Goal: Use online tool/utility: Utilize a website feature to perform a specific function

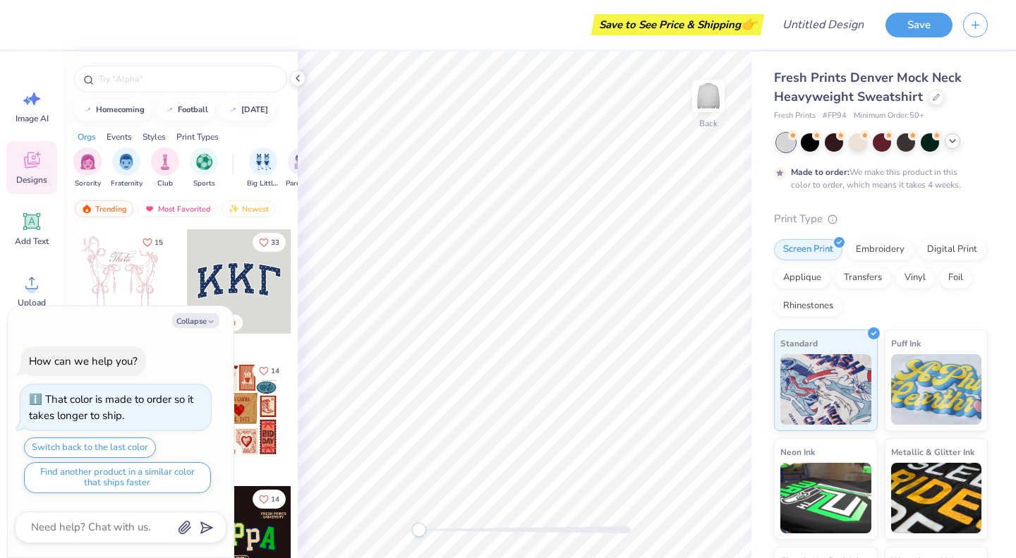
click at [952, 140] on icon at bounding box center [952, 140] width 11 height 11
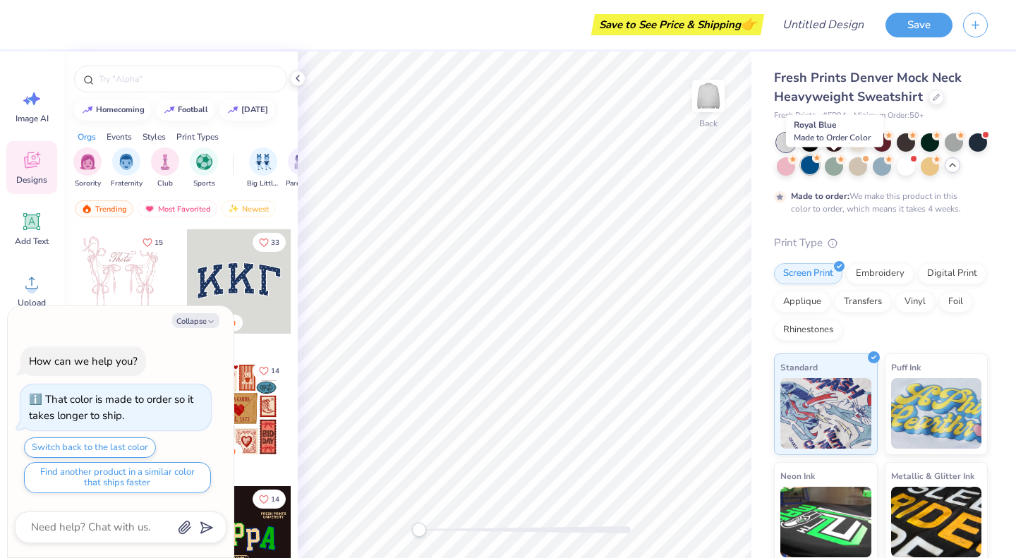
click at [819, 164] on div at bounding box center [810, 165] width 18 height 18
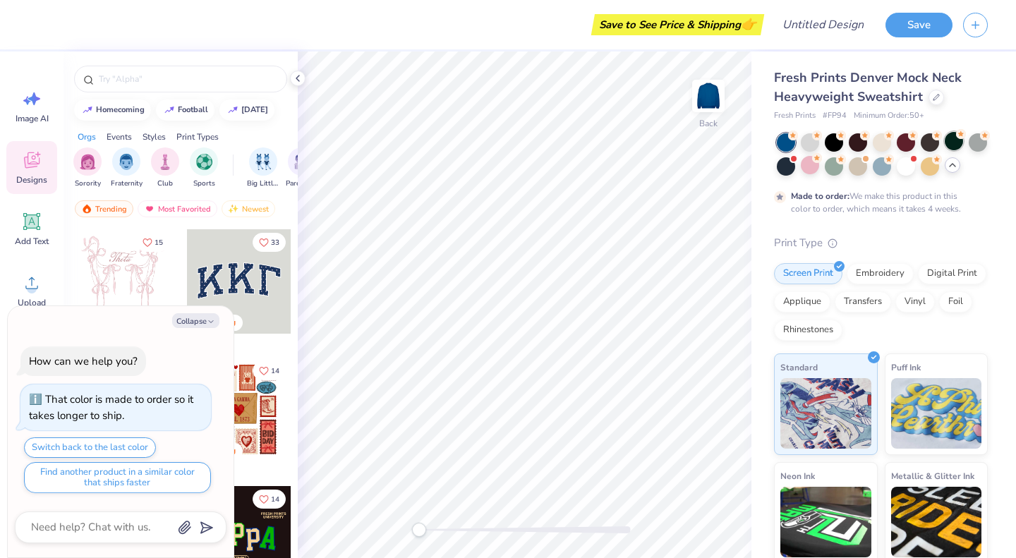
click at [952, 145] on div at bounding box center [954, 141] width 18 height 18
click at [969, 150] on div at bounding box center [978, 141] width 18 height 18
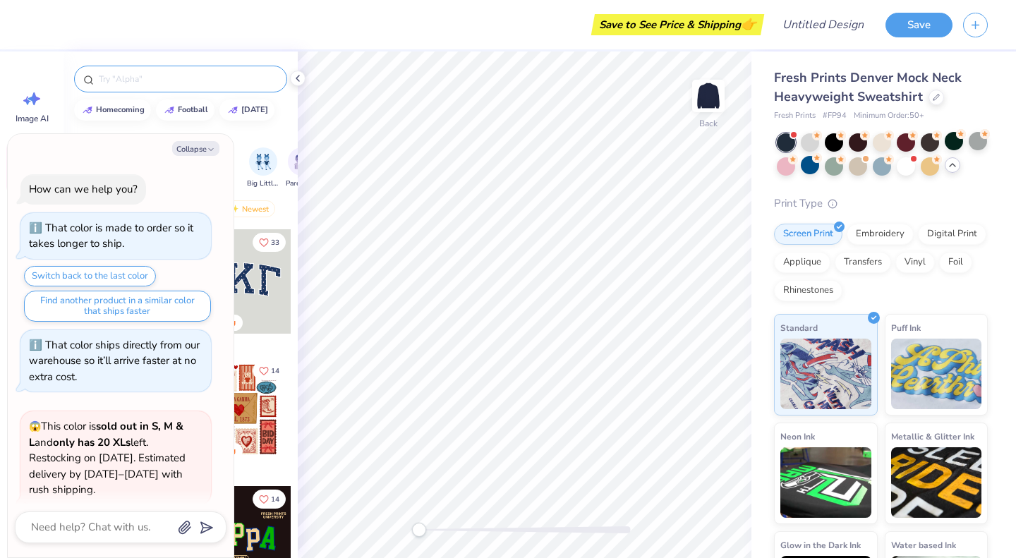
click at [129, 77] on input "text" at bounding box center [187, 79] width 181 height 14
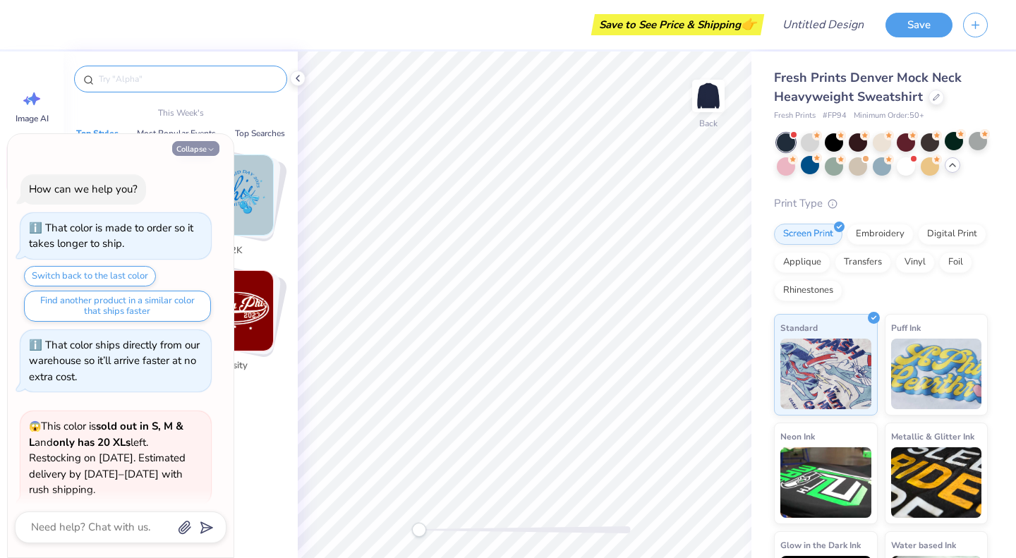
click at [196, 145] on button "Collapse" at bounding box center [195, 148] width 47 height 15
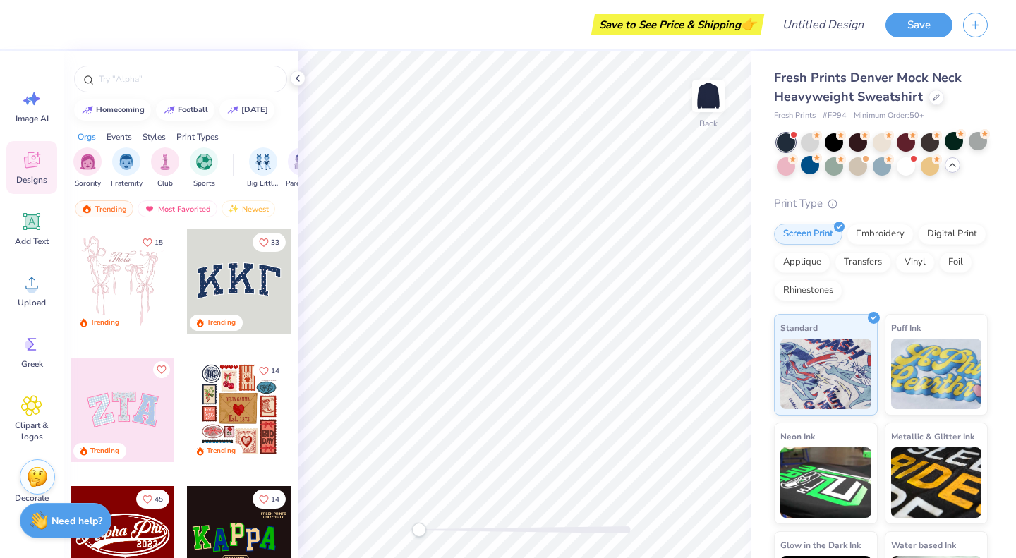
type textarea "x"
click at [26, 230] on icon at bounding box center [31, 221] width 21 height 21
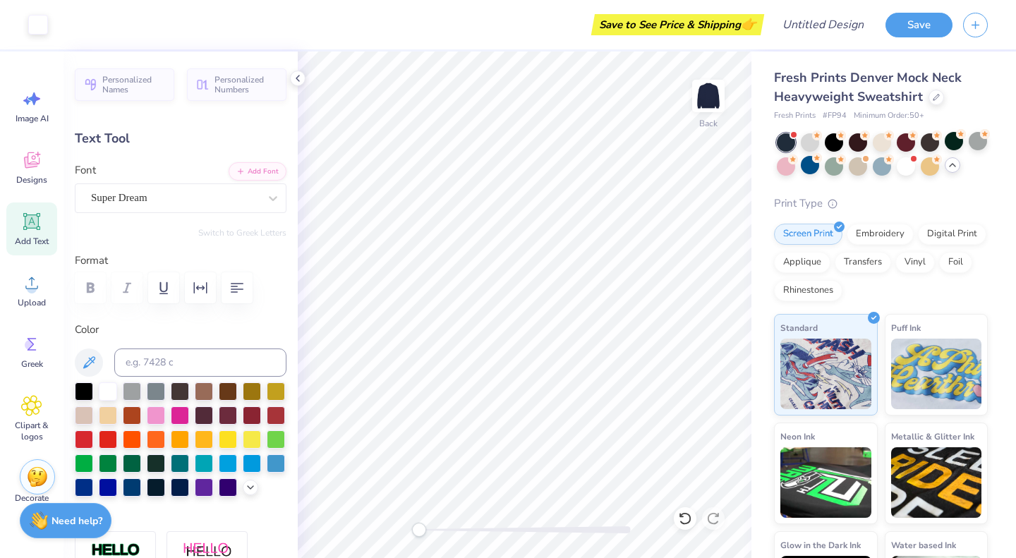
type input "5.84"
type input "1.69"
type input "9.15"
type textarea "MARIST"
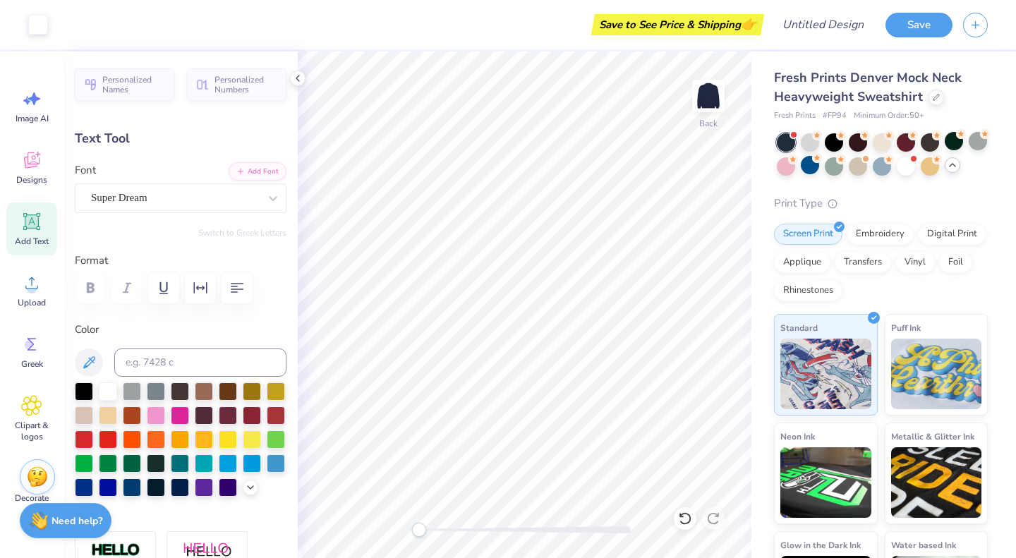
type input "8.59"
type input "1.76"
type input "4.08"
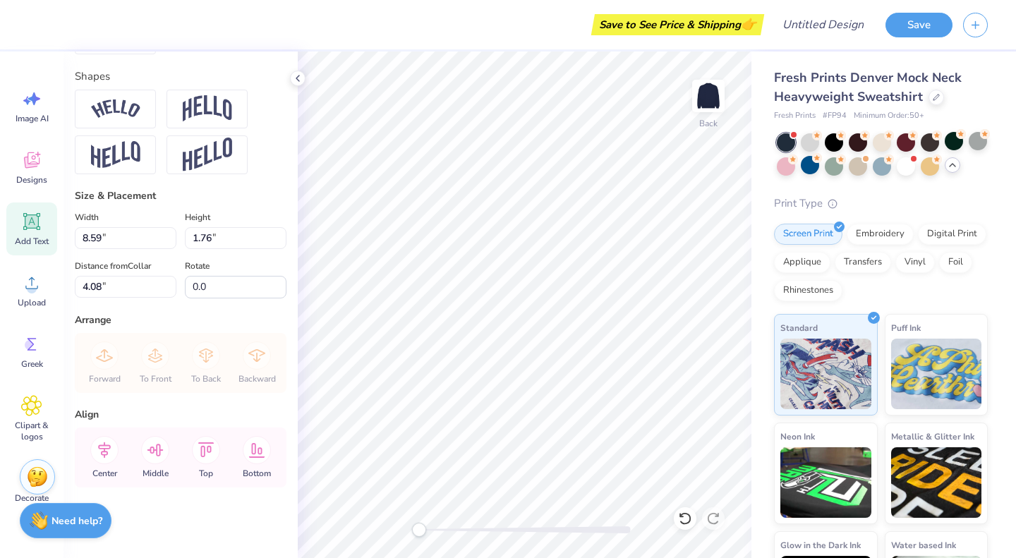
scroll to position [545, 0]
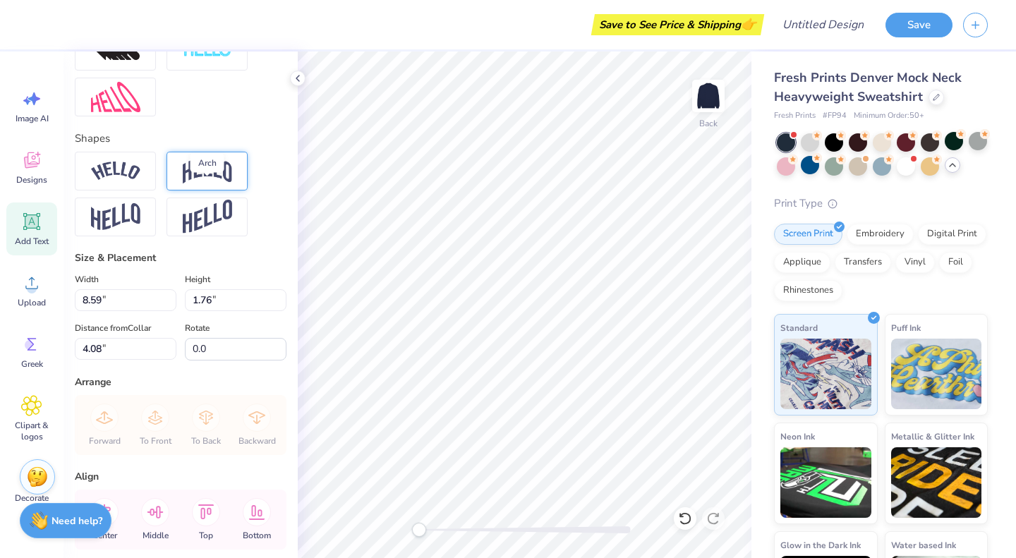
click at [210, 184] on img at bounding box center [207, 170] width 49 height 27
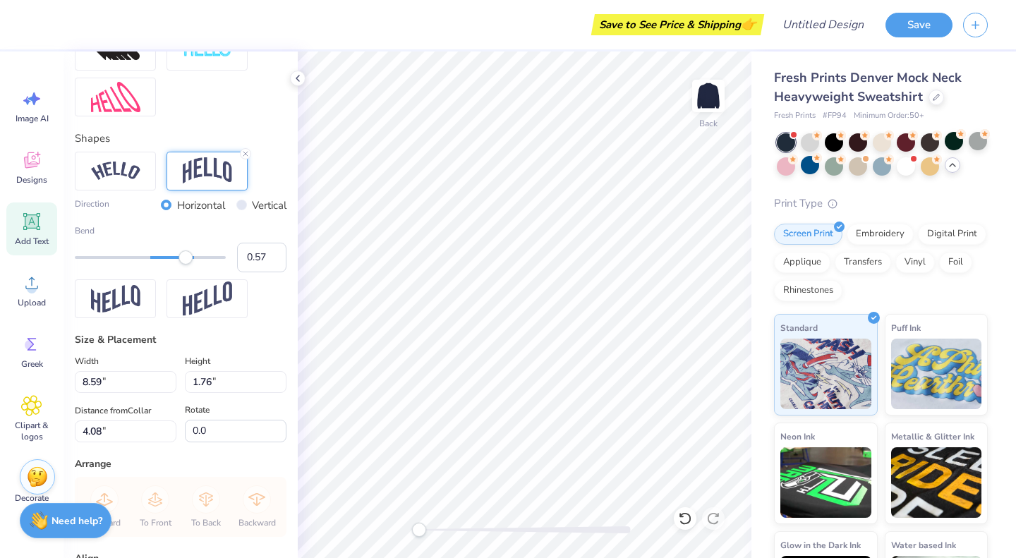
type input "0.56"
click at [184, 265] on div "Accessibility label" at bounding box center [184, 257] width 14 height 14
type input "12.37"
type input "5.13"
type input "1.60"
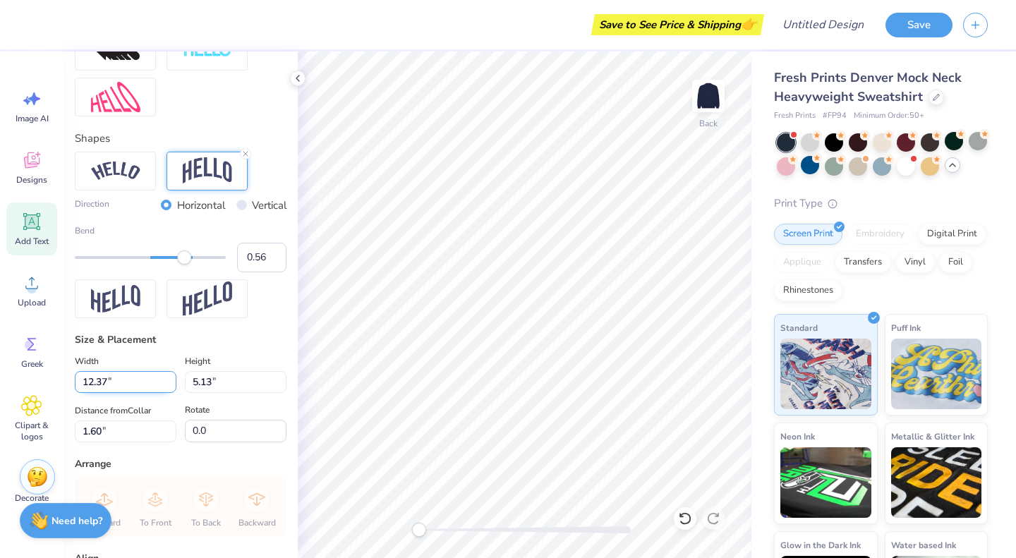
click at [142, 393] on input "12.37" at bounding box center [126, 382] width 102 height 22
click at [200, 393] on input "5.13" at bounding box center [236, 382] width 102 height 22
click at [270, 393] on input "5.14" at bounding box center [236, 382] width 102 height 22
click at [270, 393] on input "5.15" at bounding box center [236, 382] width 102 height 22
click at [270, 393] on input "5.16" at bounding box center [236, 382] width 102 height 22
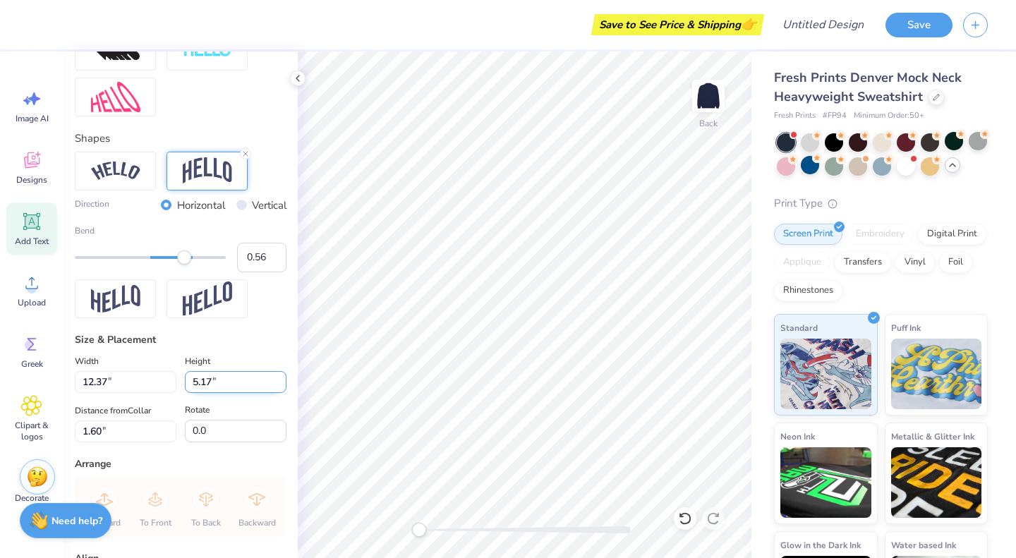
click at [270, 393] on input "5.17" at bounding box center [236, 382] width 102 height 22
click at [270, 393] on input "5.18" at bounding box center [236, 382] width 102 height 22
click at [270, 393] on input "5.19" at bounding box center [236, 382] width 102 height 22
click at [270, 393] on input "5.2" at bounding box center [236, 382] width 102 height 22
click at [270, 393] on input "5.21" at bounding box center [236, 382] width 102 height 22
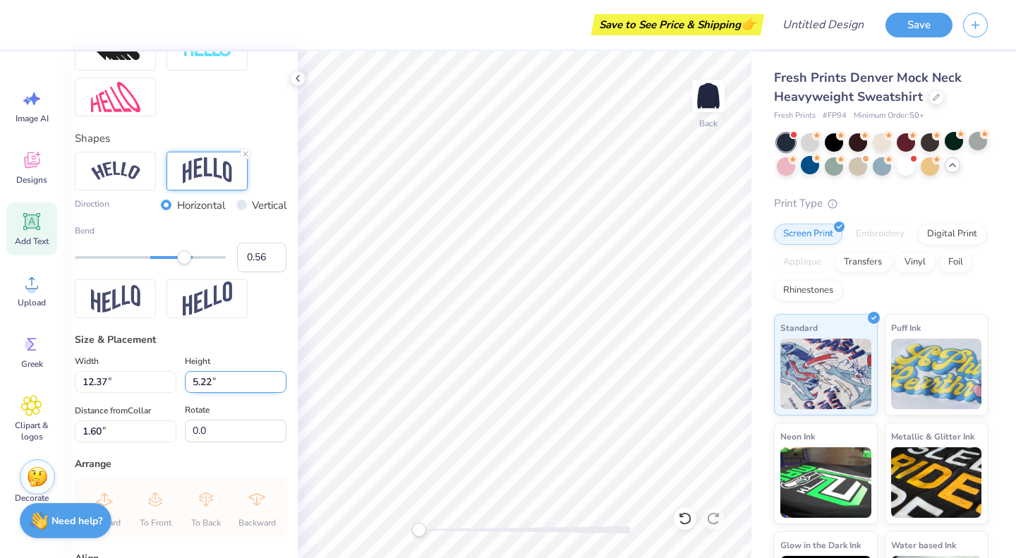
click at [270, 393] on input "5.22" at bounding box center [236, 382] width 102 height 22
click at [270, 393] on input "5.23" at bounding box center [236, 382] width 102 height 22
drag, startPoint x: 238, startPoint y: 404, endPoint x: 159, endPoint y: 401, distance: 78.4
click at [159, 393] on div "Width 12.37 12.37 " Height 5.23 5.23 "" at bounding box center [181, 373] width 212 height 40
type input "6"
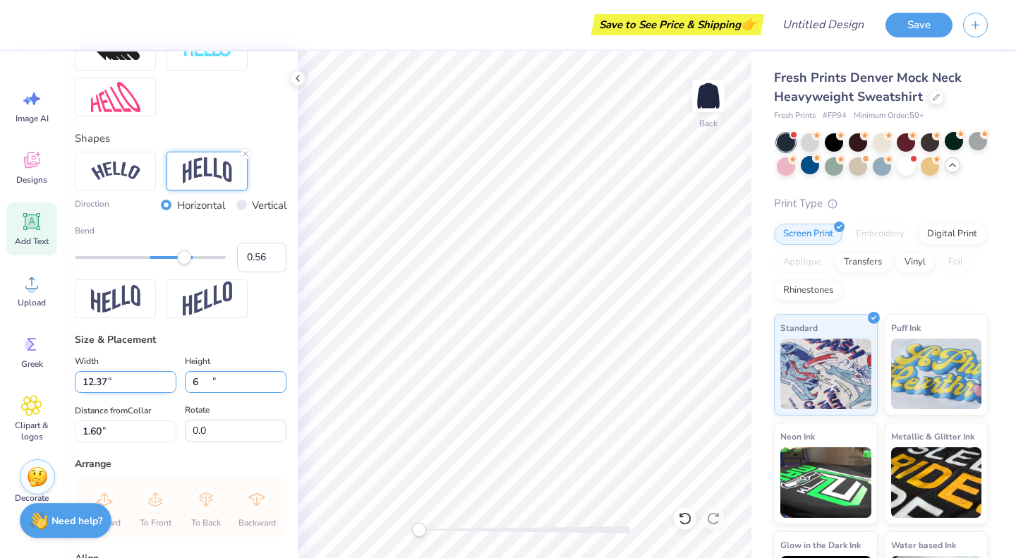
type input "14.46"
type input "6.00"
type input "0.50"
drag, startPoint x: 217, startPoint y: 404, endPoint x: 140, endPoint y: 396, distance: 77.3
click at [140, 393] on div "Width 14.46 14.46 " Height 6.00 6.00 "" at bounding box center [181, 373] width 212 height 40
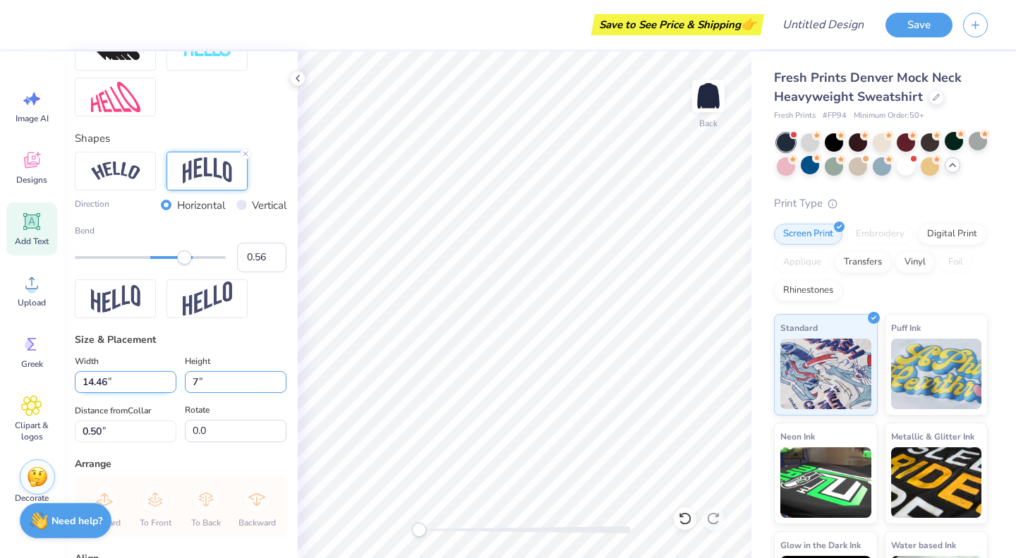
type input "7"
type input "15.00"
type input "6.22"
type input "0.30"
drag, startPoint x: 179, startPoint y: 279, endPoint x: 166, endPoint y: 277, distance: 13.5
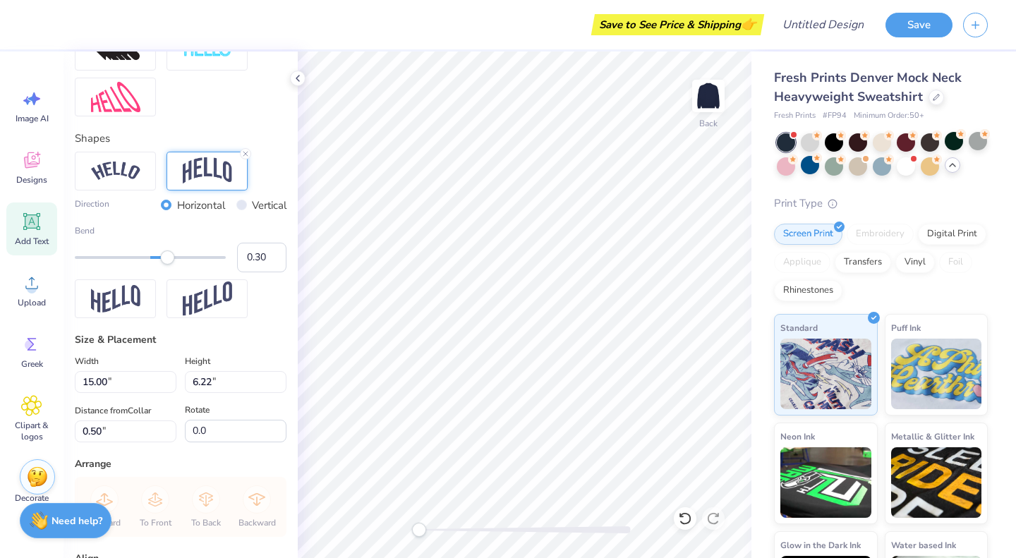
click at [166, 265] on div "Accessibility label" at bounding box center [167, 257] width 14 height 14
type input "0.44"
drag, startPoint x: 166, startPoint y: 277, endPoint x: 176, endPoint y: 279, distance: 10.0
click at [176, 265] on div "Accessibility label" at bounding box center [174, 257] width 14 height 14
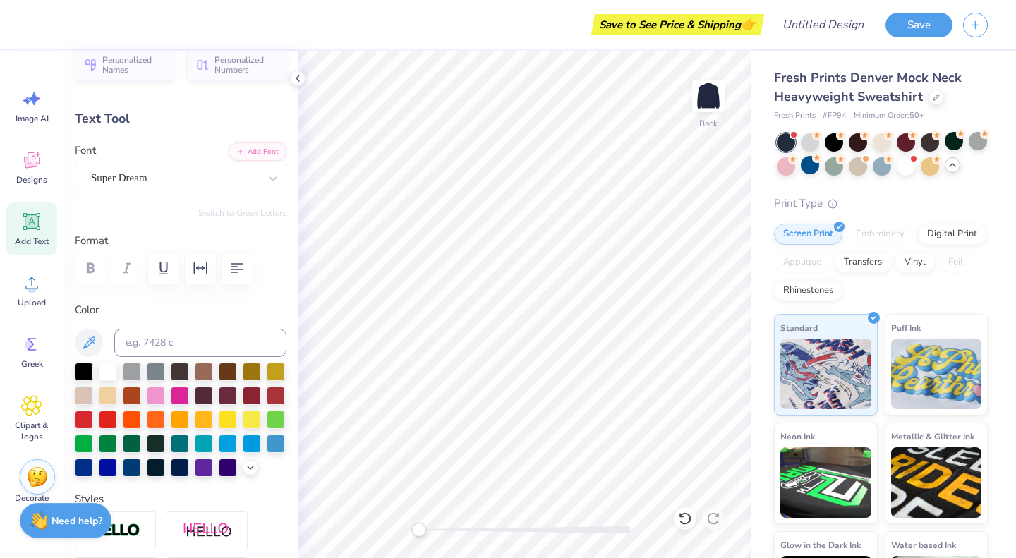
scroll to position [0, 0]
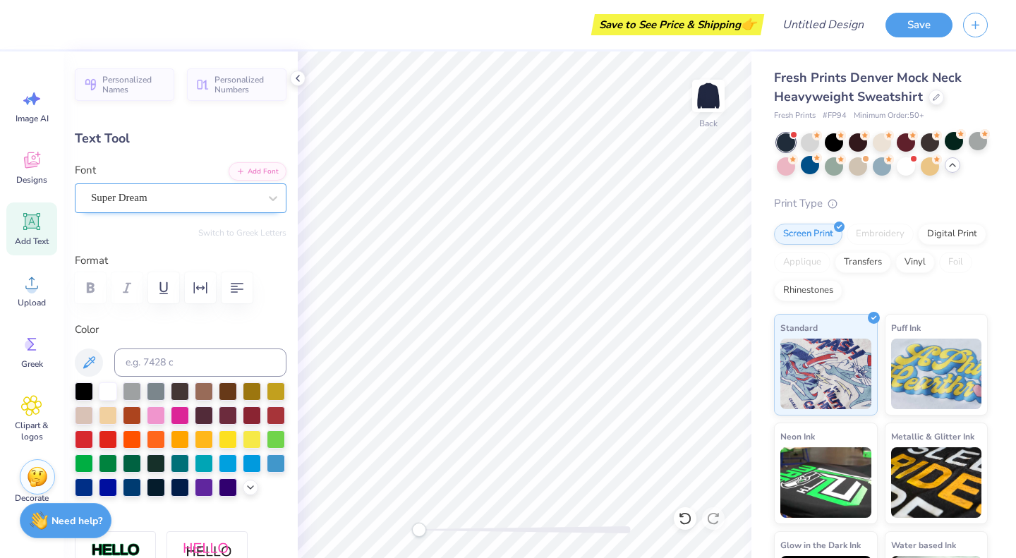
click at [212, 194] on div "Super Dream" at bounding box center [175, 198] width 171 height 22
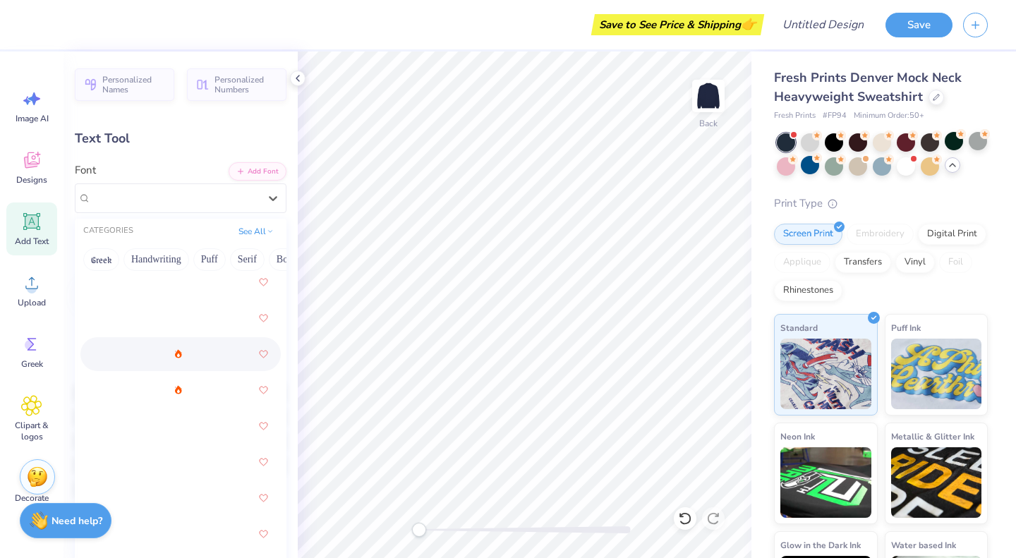
scroll to position [2551, 0]
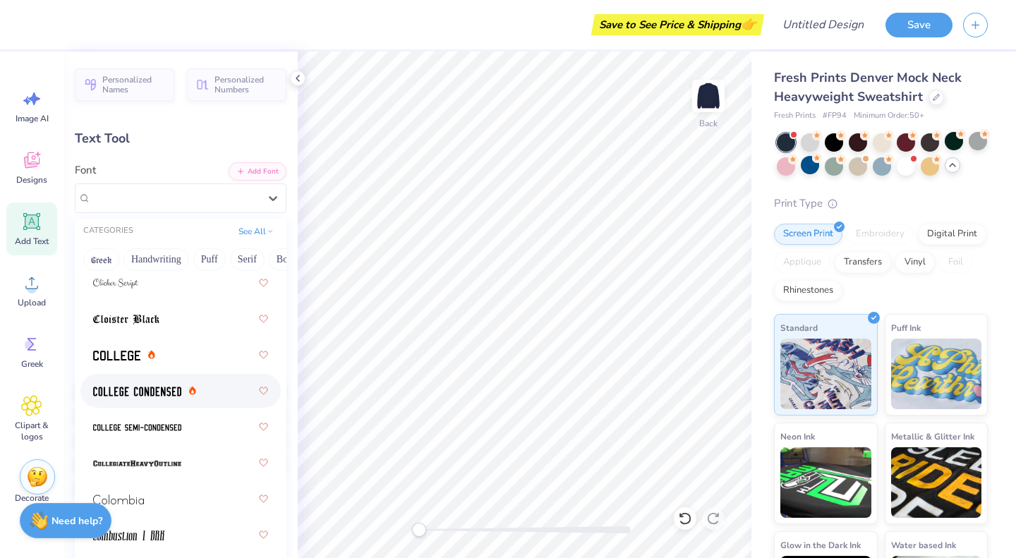
click at [155, 387] on img at bounding box center [137, 392] width 88 height 10
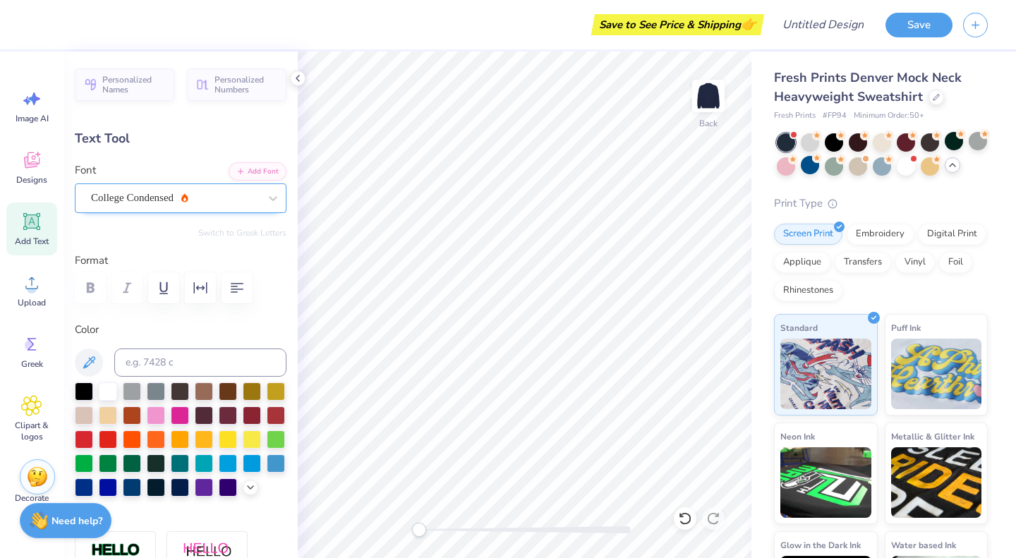
click at [231, 198] on div "College Condensed" at bounding box center [175, 198] width 171 height 22
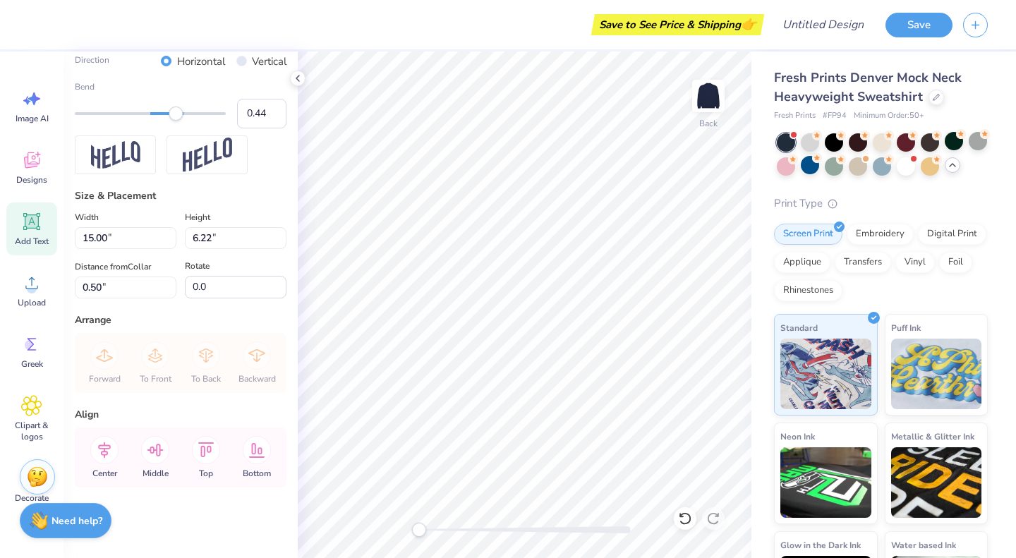
scroll to position [292, 0]
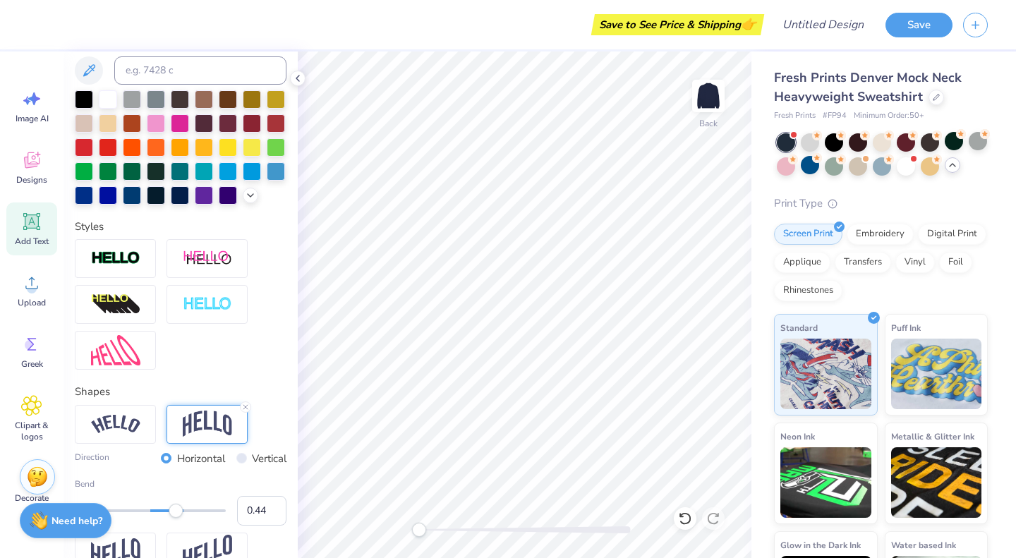
scroll to position [0, 0]
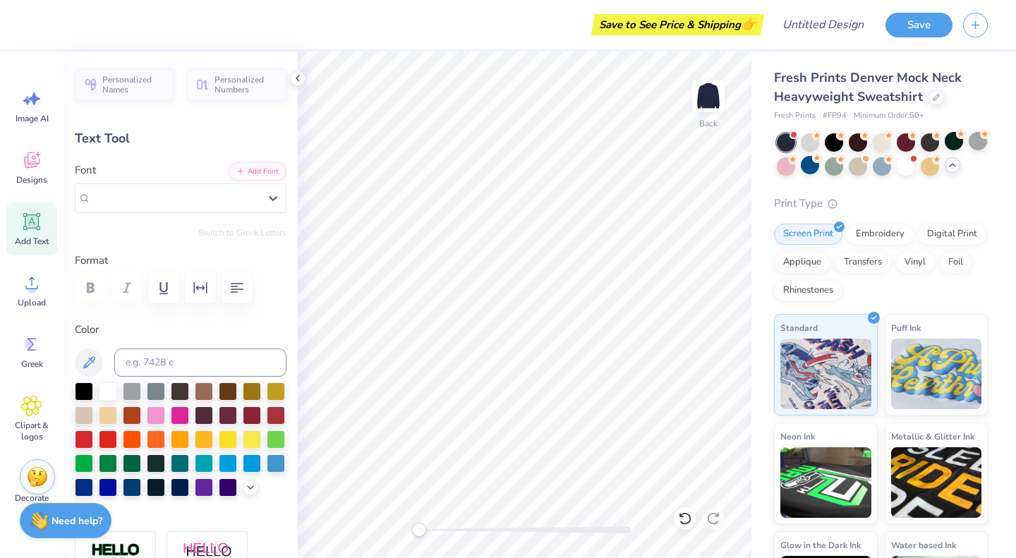
click at [87, 289] on div at bounding box center [181, 287] width 212 height 31
click at [211, 189] on div at bounding box center [175, 197] width 168 height 19
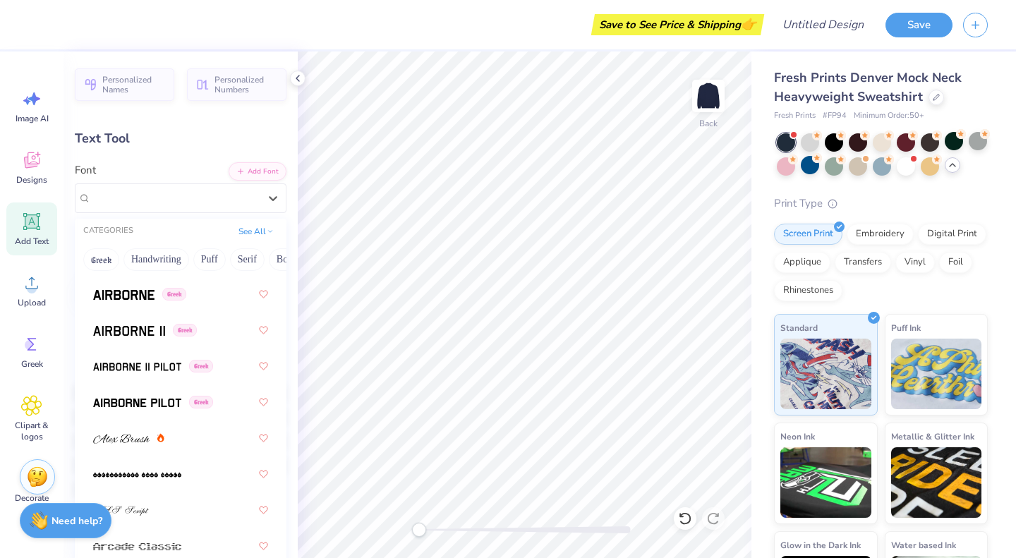
scroll to position [342, 0]
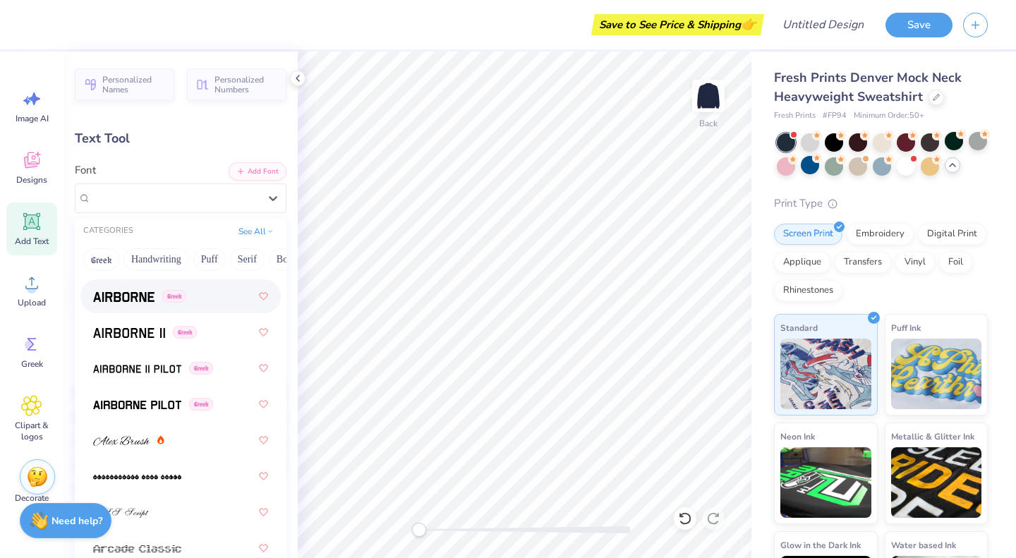
click at [131, 304] on div "Greek" at bounding box center [180, 296] width 175 height 25
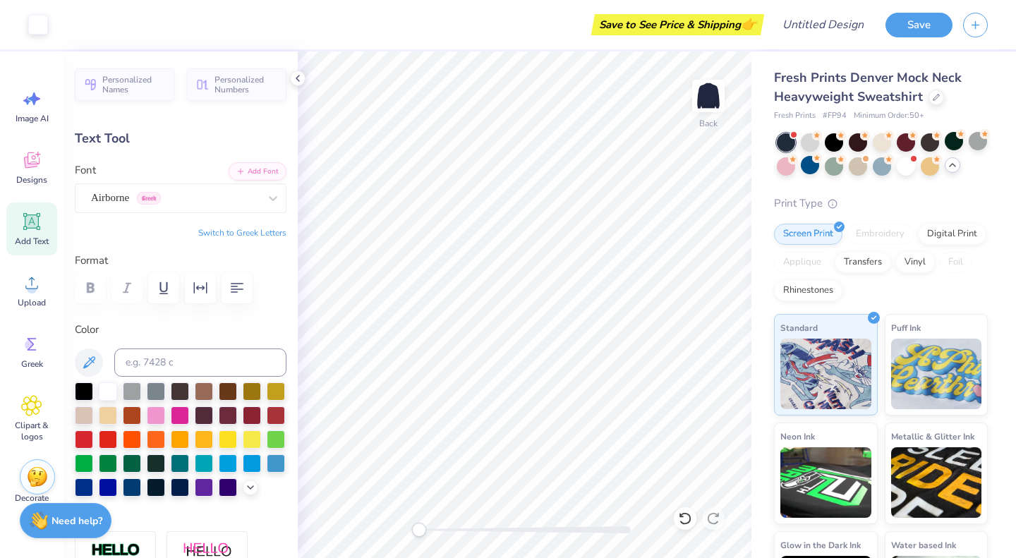
type input "14.51"
type input "5.70"
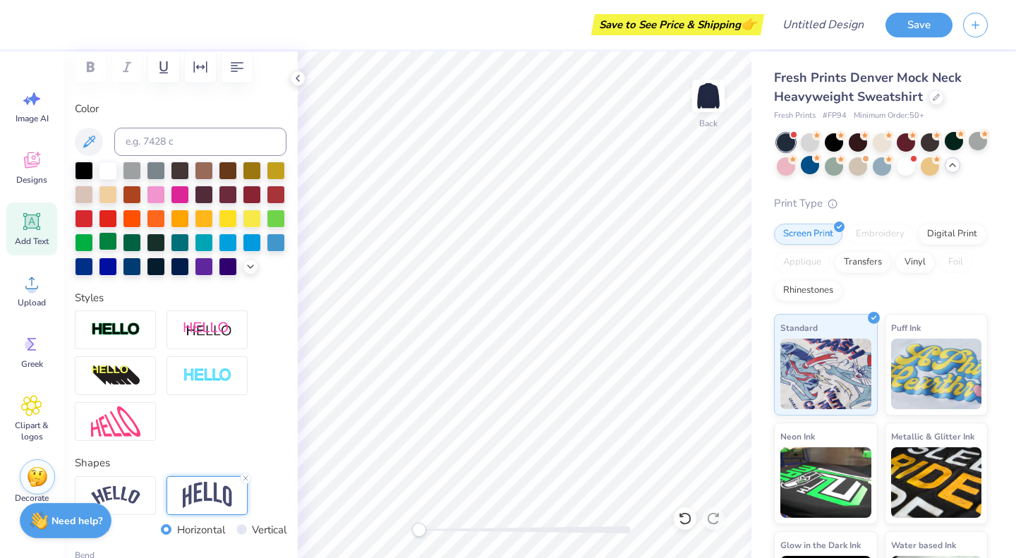
scroll to position [222, 0]
click at [193, 303] on div "Personalized Names Personalized Numbers Text Tool Add Font Font Airborne Greek …" at bounding box center [180, 305] width 234 height 507
type input "0.50"
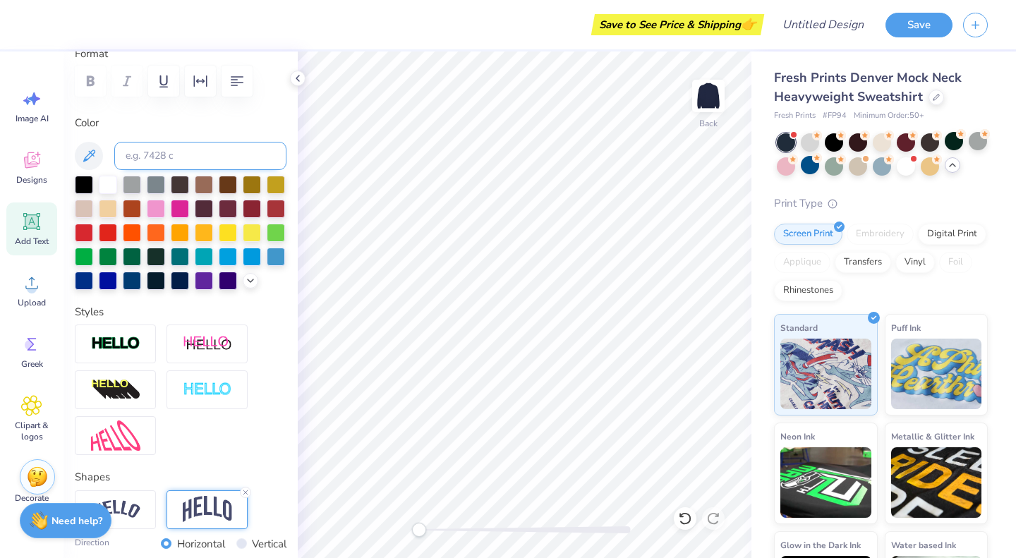
scroll to position [289, 0]
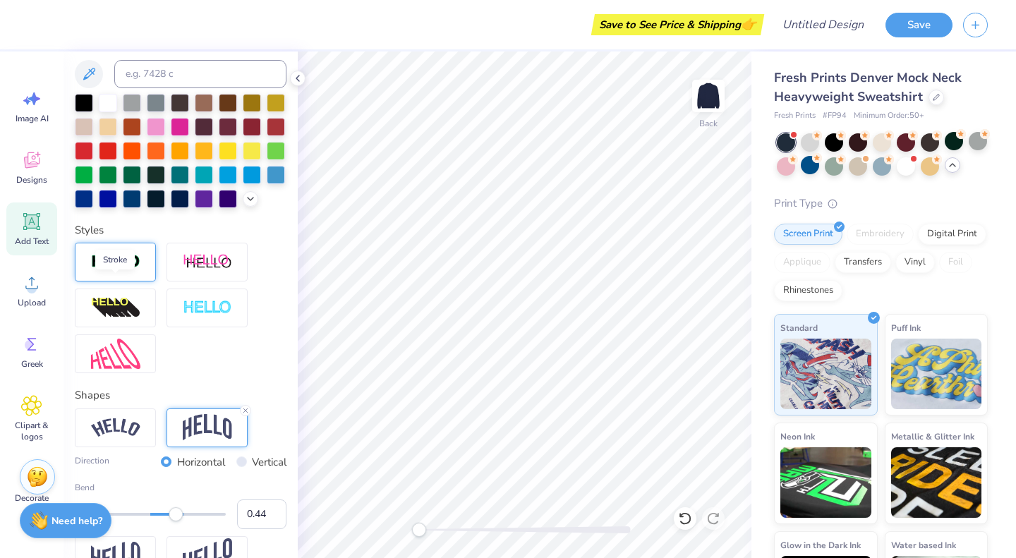
click at [122, 270] on img at bounding box center [115, 262] width 49 height 16
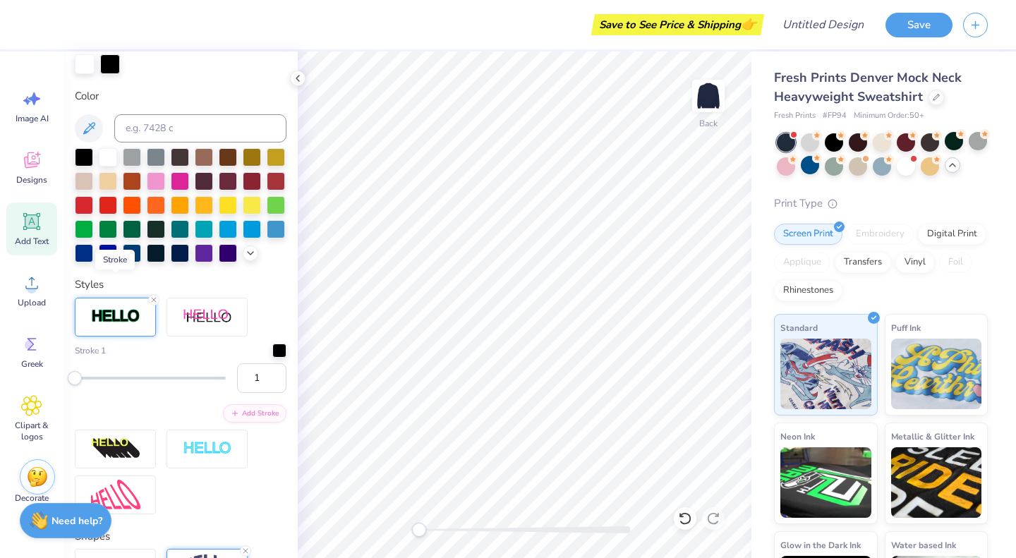
scroll to position [343, 0]
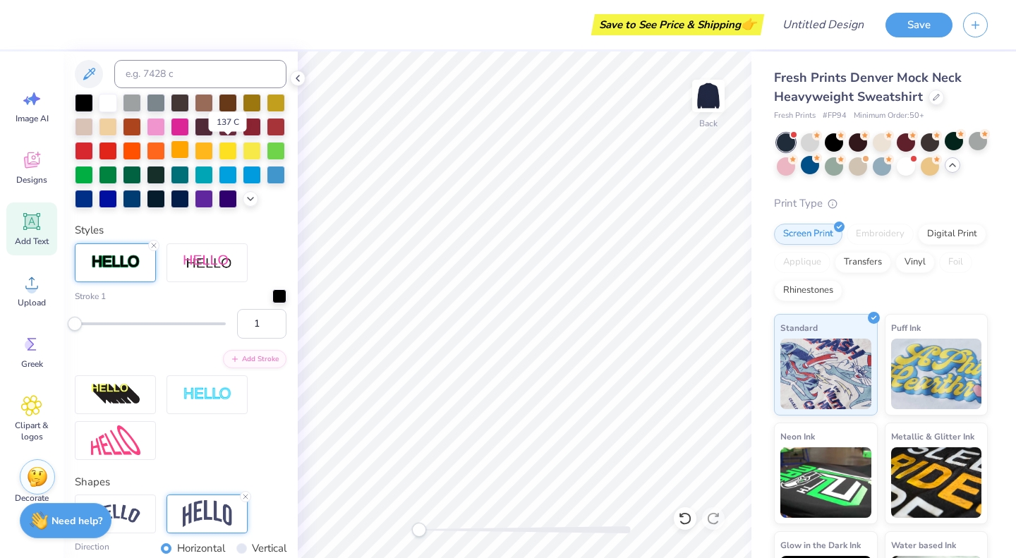
click at [189, 150] on div at bounding box center [180, 149] width 18 height 18
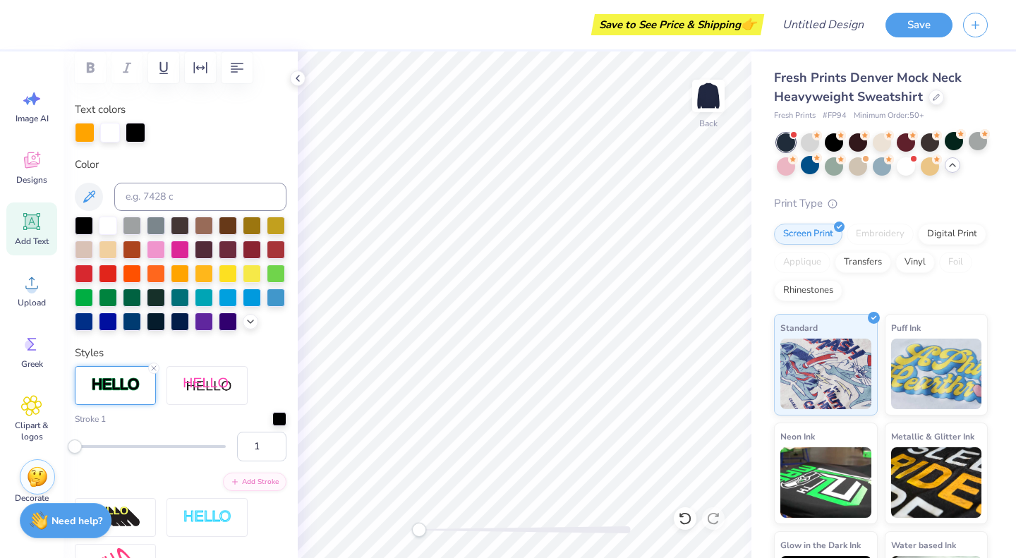
scroll to position [217, 0]
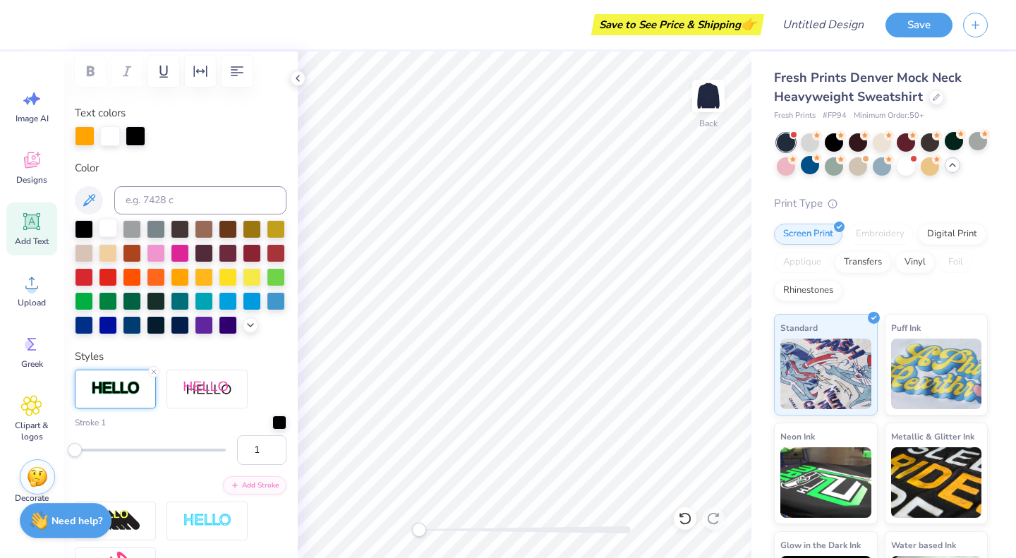
click at [107, 234] on div at bounding box center [108, 228] width 18 height 18
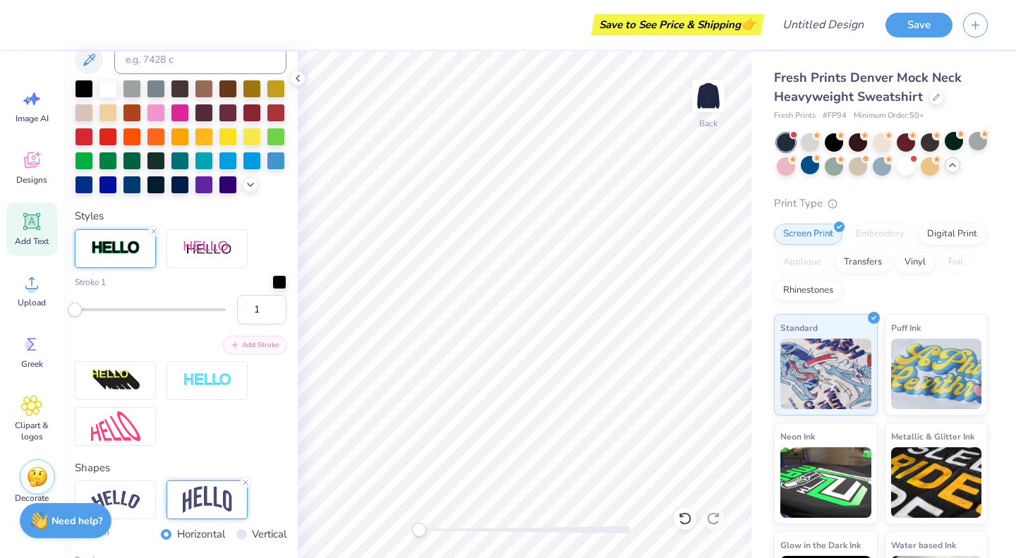
scroll to position [341, 0]
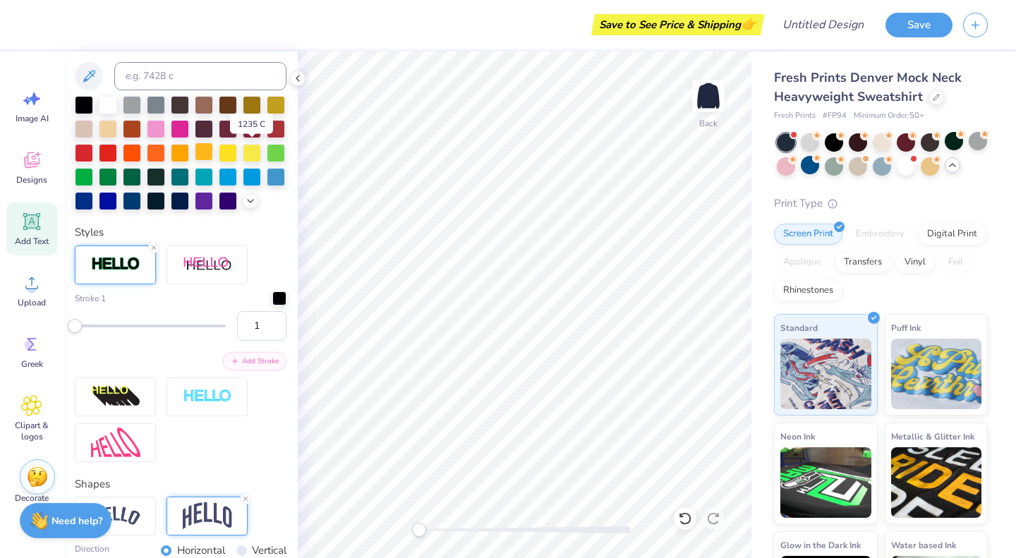
click at [213, 151] on div at bounding box center [204, 152] width 18 height 18
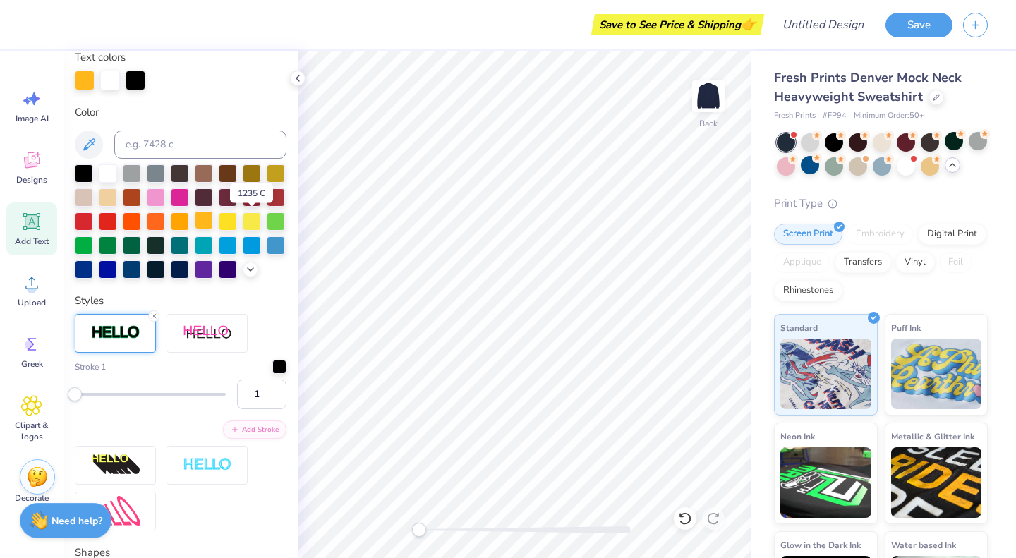
scroll to position [272, 0]
click at [102, 173] on div at bounding box center [108, 172] width 18 height 18
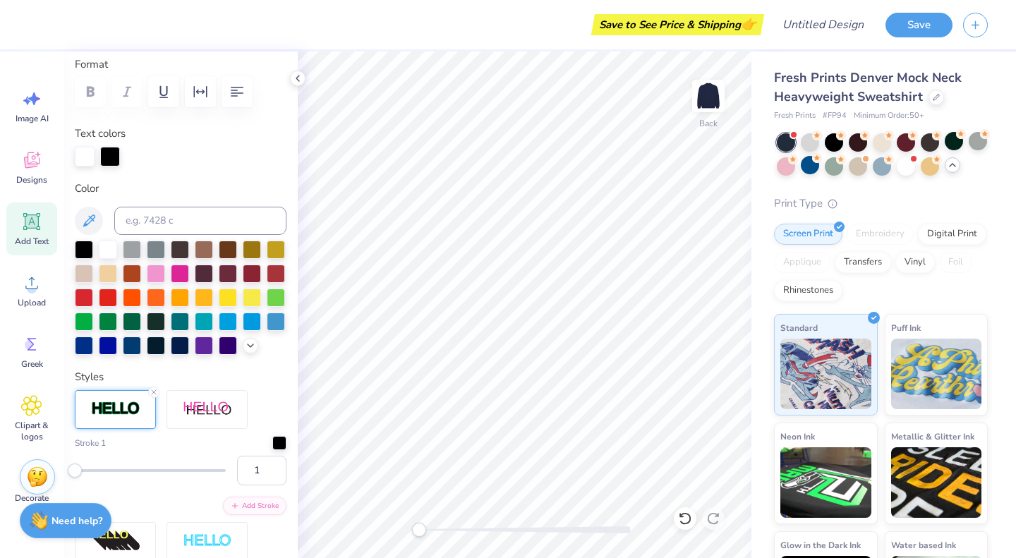
scroll to position [195, 0]
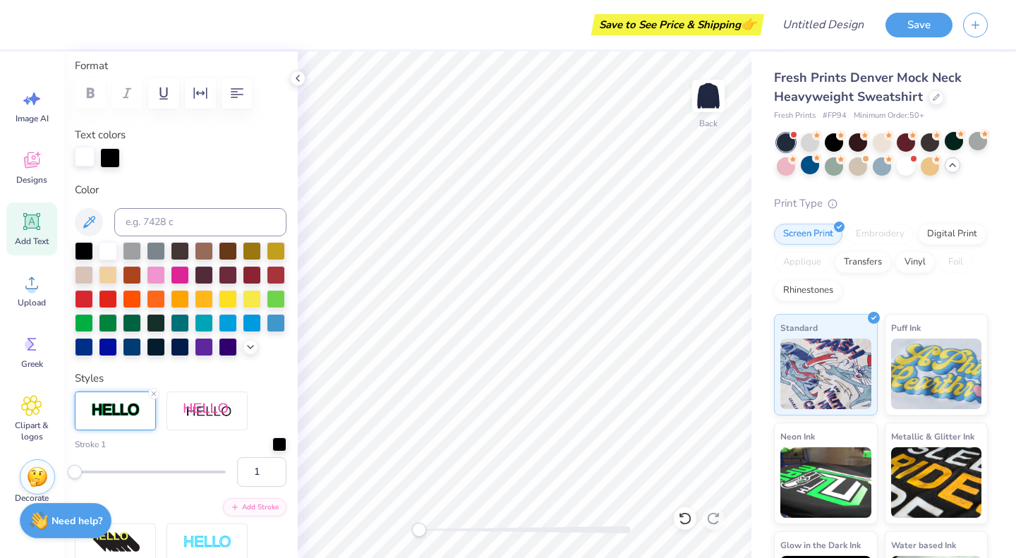
click at [93, 150] on div at bounding box center [85, 157] width 20 height 20
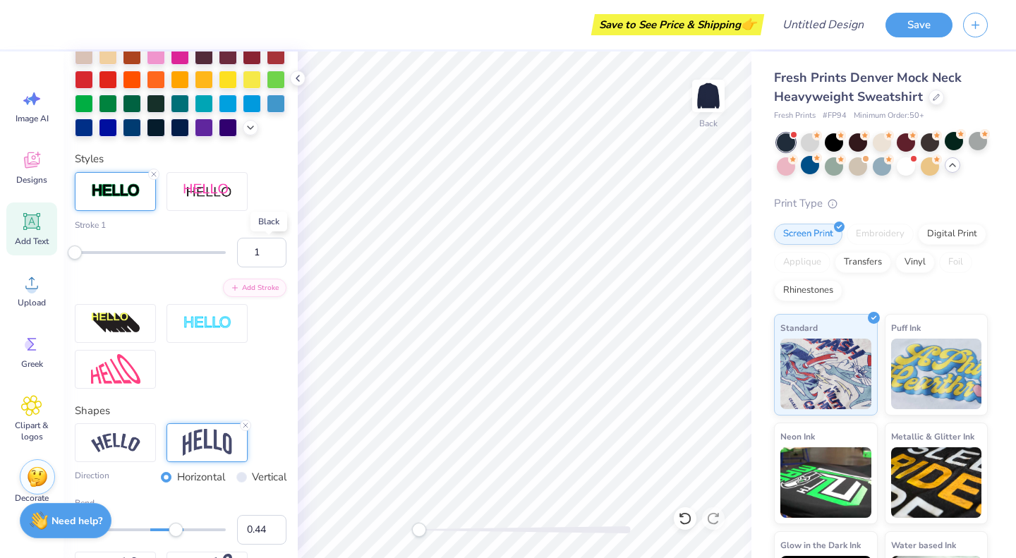
click at [272, 231] on div at bounding box center [279, 224] width 14 height 14
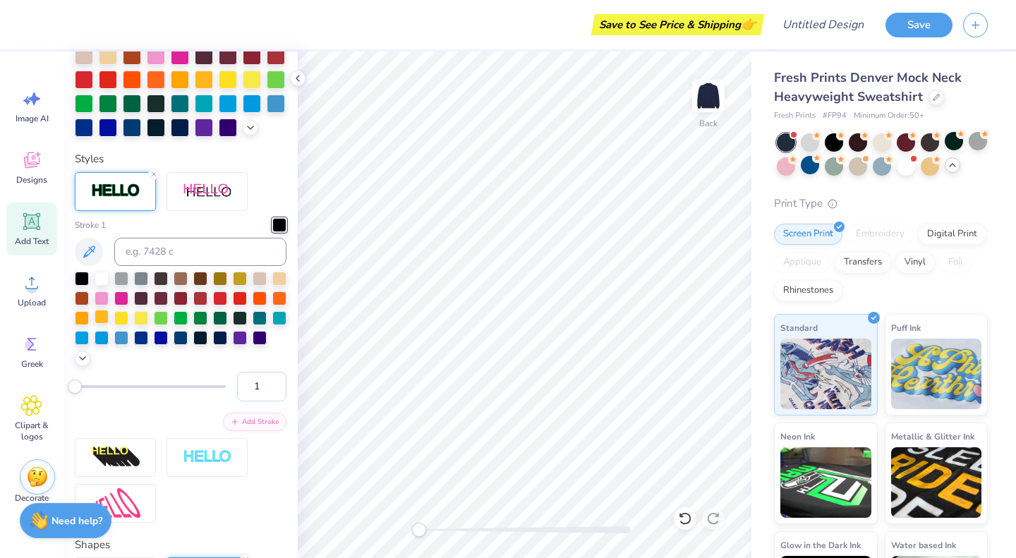
click at [109, 324] on div at bounding box center [102, 317] width 14 height 14
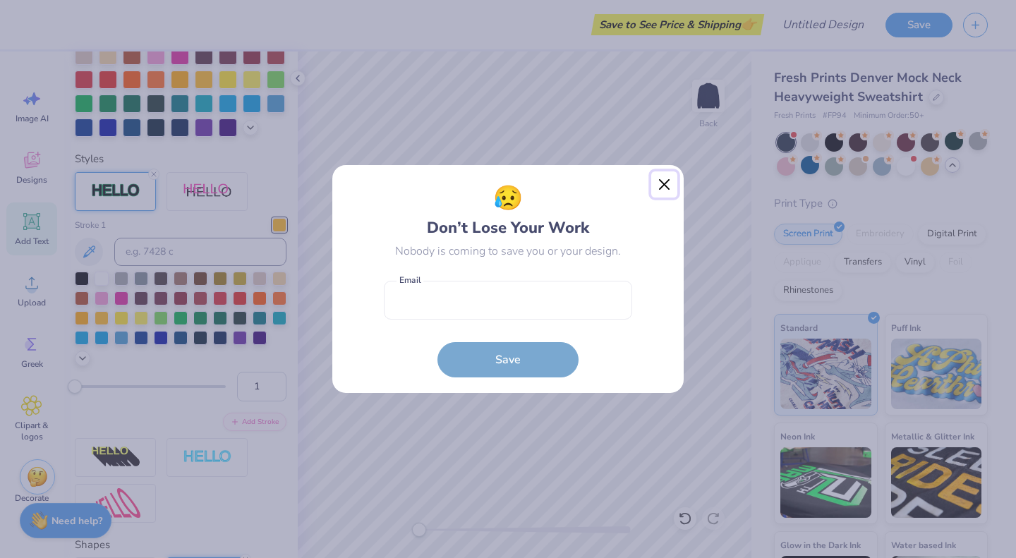
click at [666, 181] on button "Close" at bounding box center [664, 184] width 27 height 27
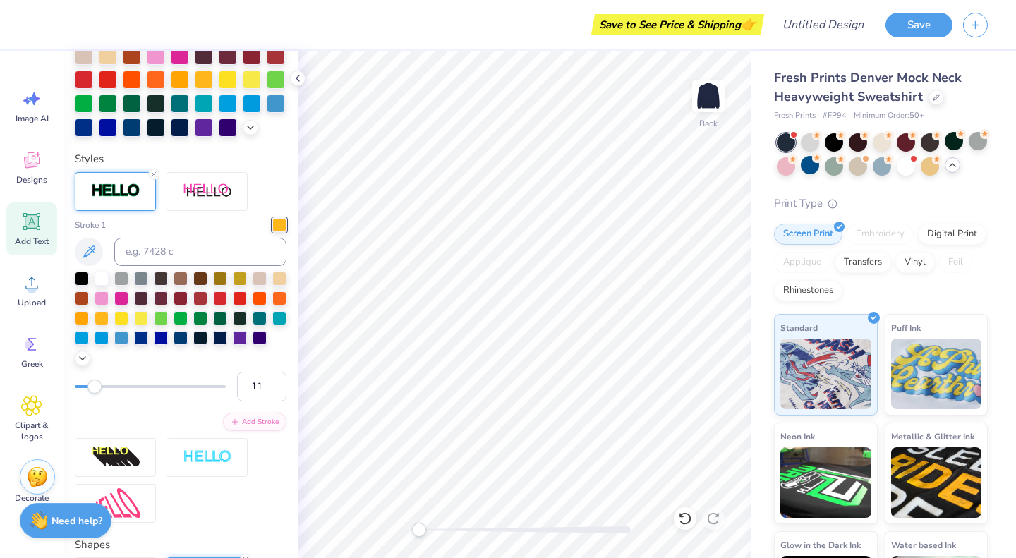
type input "15"
drag, startPoint x: 76, startPoint y: 412, endPoint x: 93, endPoint y: 416, distance: 17.5
click at [93, 394] on div "Accessibility label" at bounding box center [94, 387] width 14 height 14
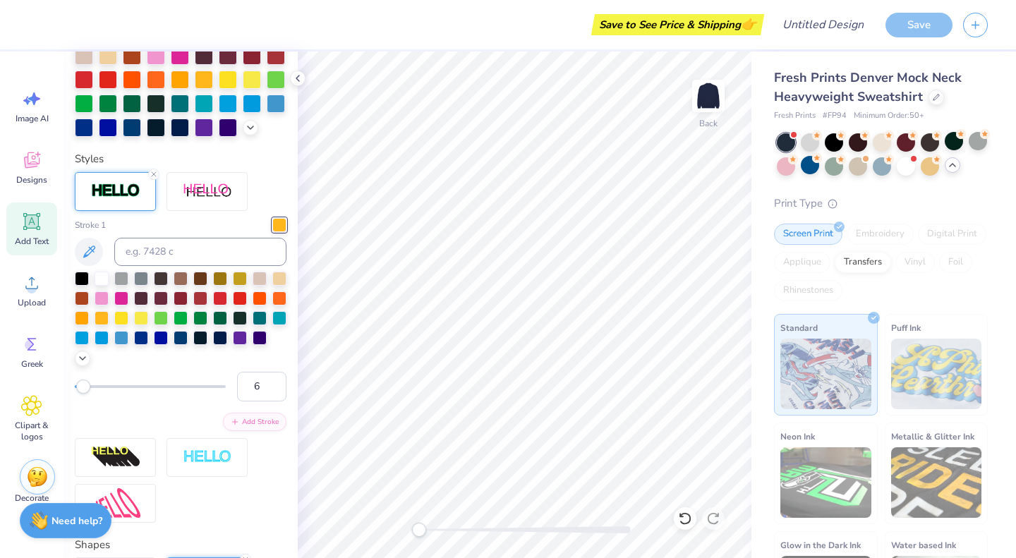
type input "5"
drag, startPoint x: 93, startPoint y: 416, endPoint x: 81, endPoint y: 413, distance: 12.3
click at [81, 394] on div "Accessibility label" at bounding box center [83, 387] width 14 height 14
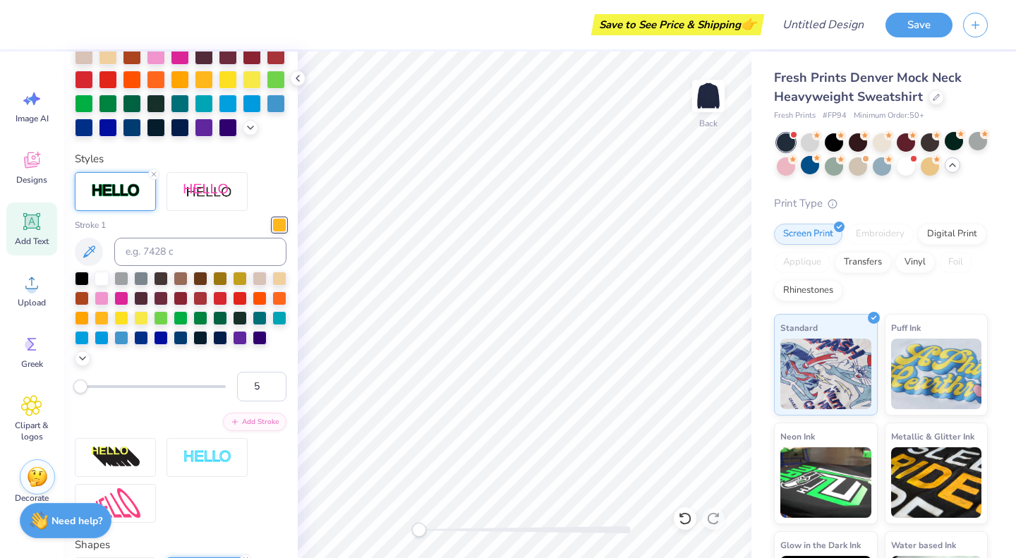
click at [80, 394] on div "Accessibility label" at bounding box center [80, 387] width 14 height 14
click at [254, 401] on input "5" at bounding box center [261, 387] width 49 height 30
type input "3"
click at [253, 401] on input "3" at bounding box center [261, 387] width 49 height 30
type input "2"
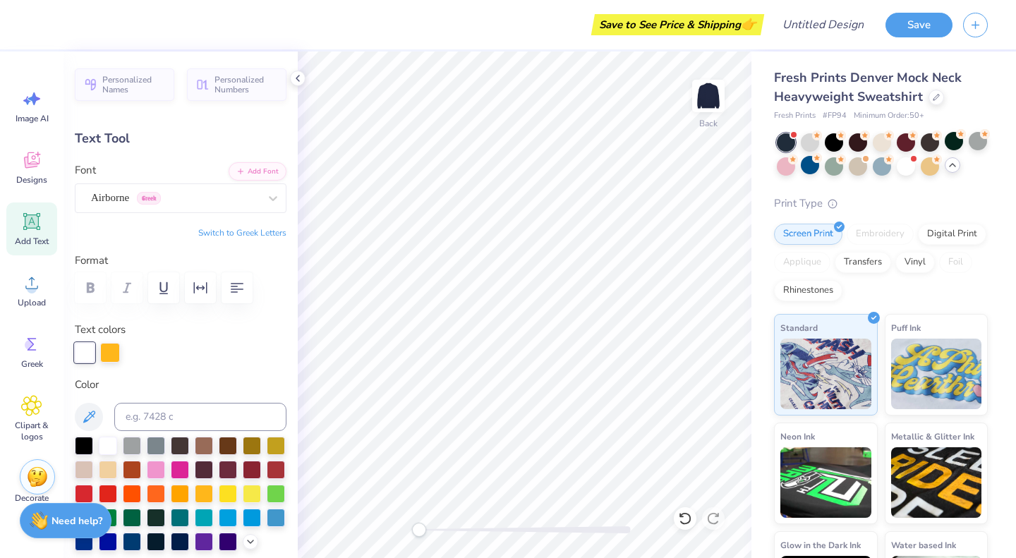
scroll to position [1, 0]
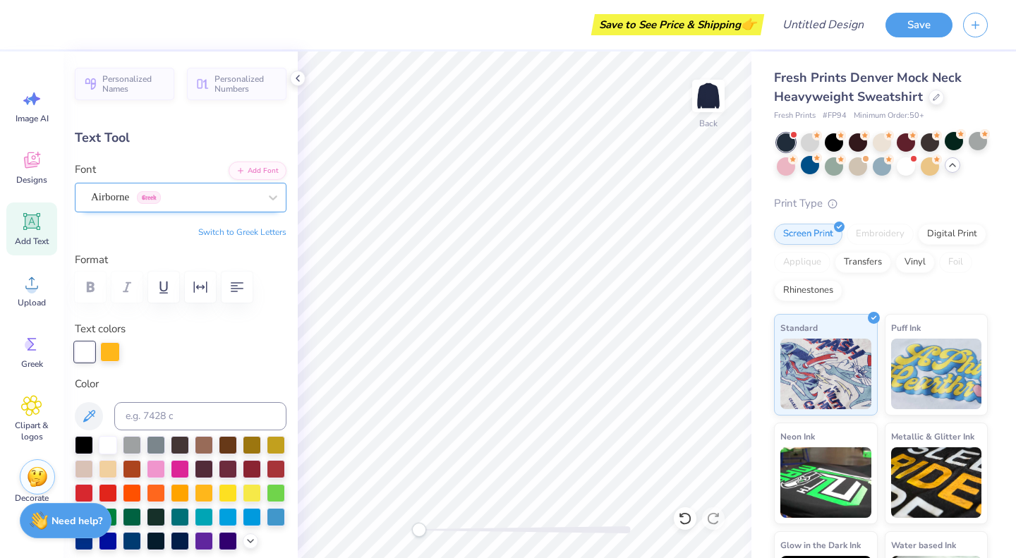
click at [212, 199] on div "Airborne Greek" at bounding box center [175, 197] width 171 height 22
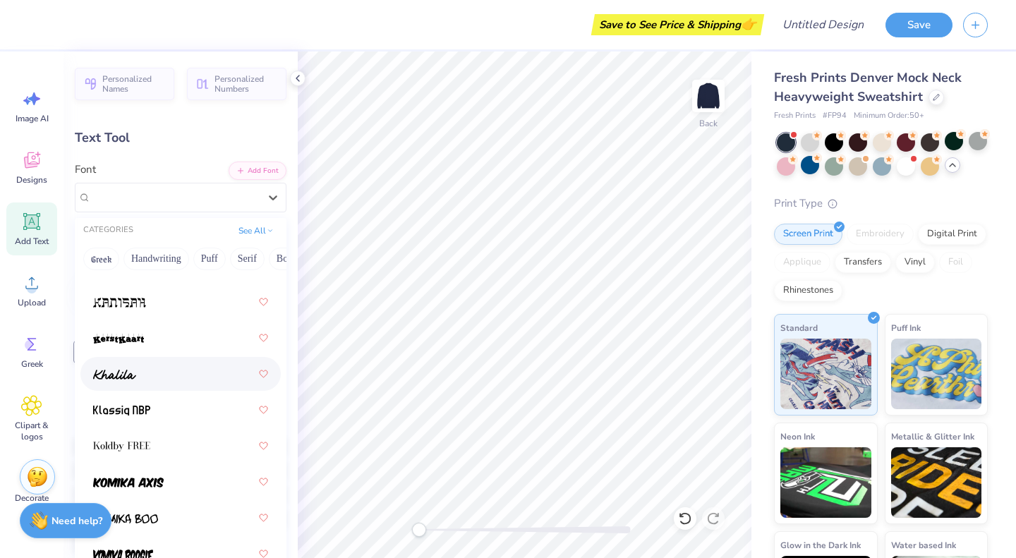
scroll to position [5589, 0]
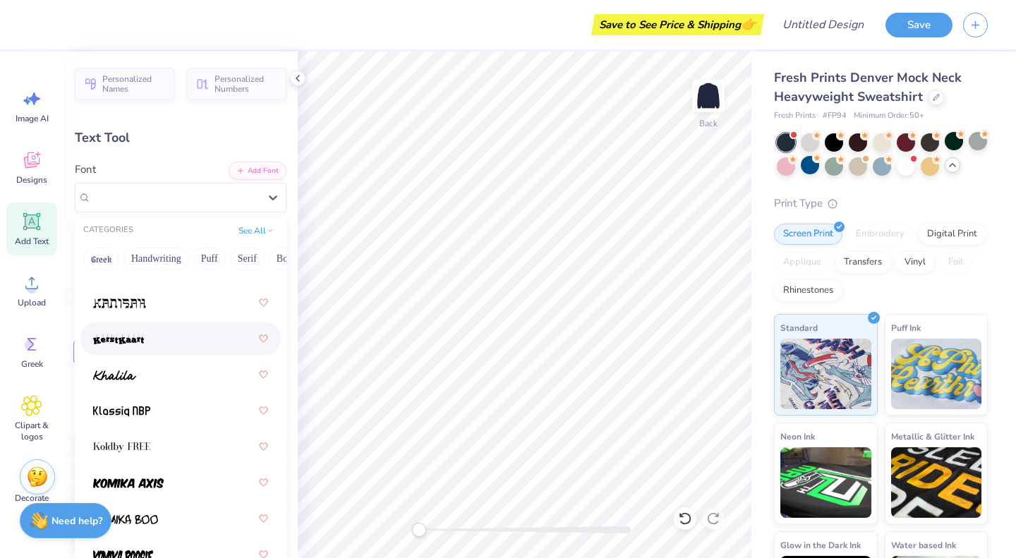
click at [198, 113] on div "Personalized Names Personalized Numbers Text Tool Add Font Font option KerstKaa…" at bounding box center [180, 305] width 234 height 507
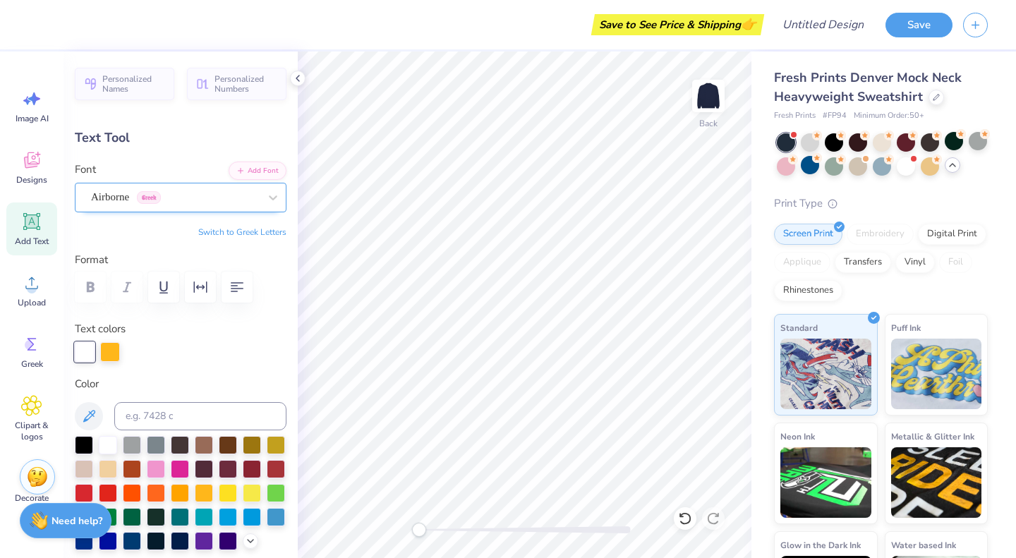
click at [249, 195] on div "Airborne Greek" at bounding box center [175, 197] width 171 height 22
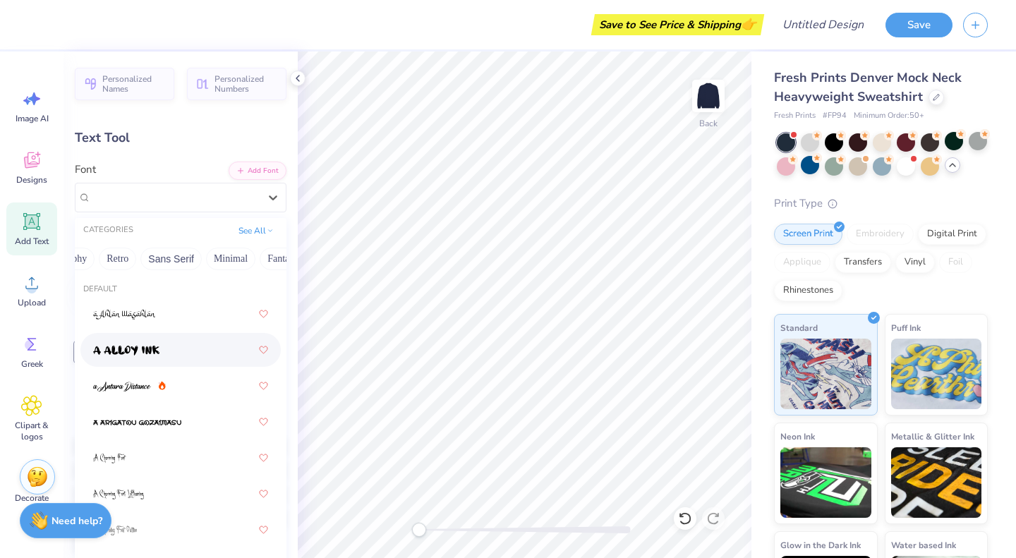
scroll to position [0, 403]
click at [129, 198] on span "Airborne" at bounding box center [110, 197] width 38 height 16
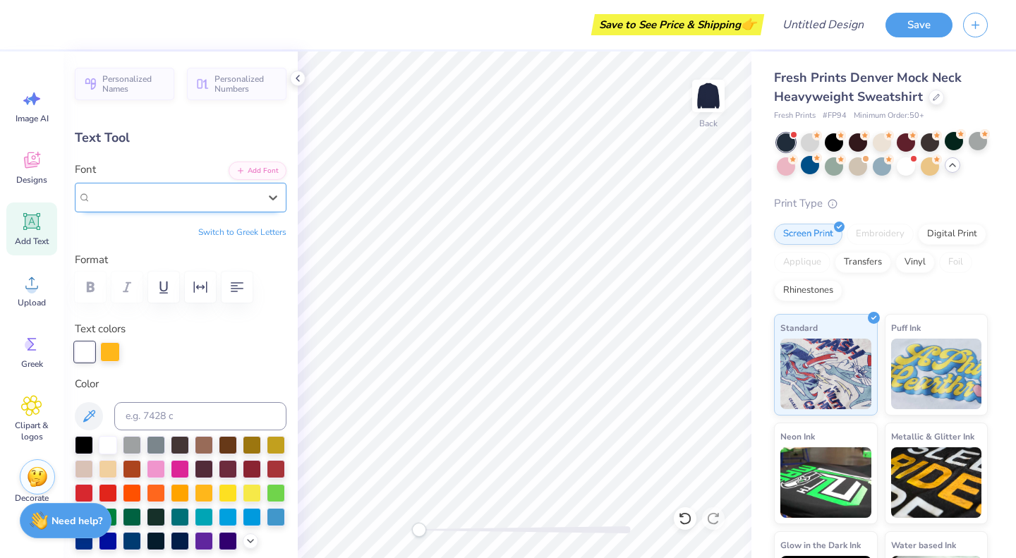
click at [129, 198] on span "Airborne" at bounding box center [110, 197] width 38 height 16
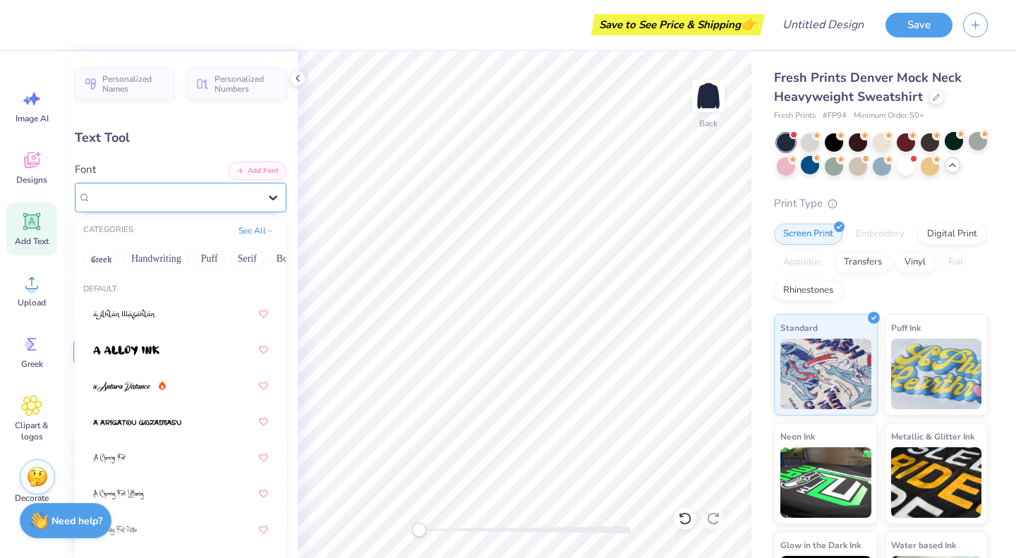
click at [266, 192] on icon at bounding box center [273, 197] width 14 height 14
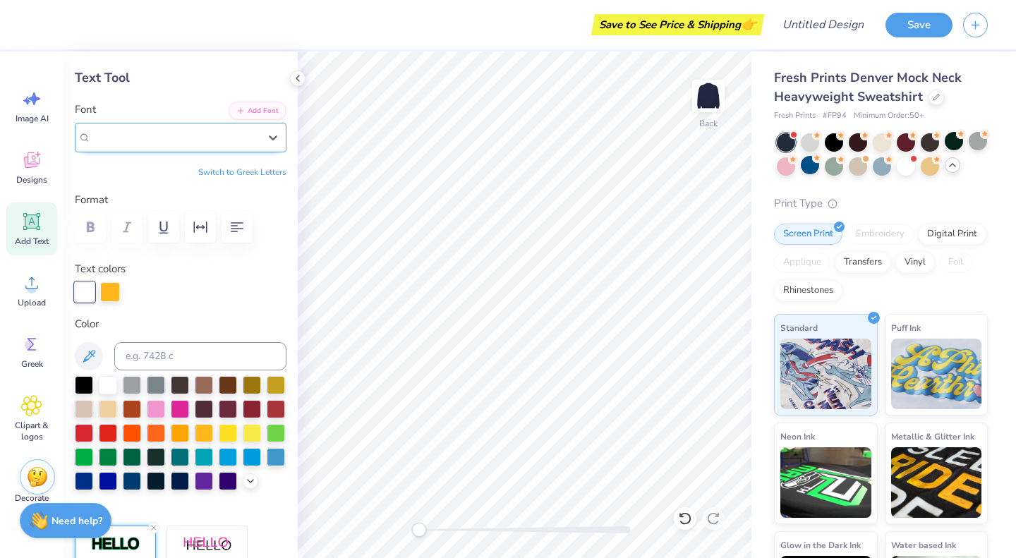
scroll to position [35, 0]
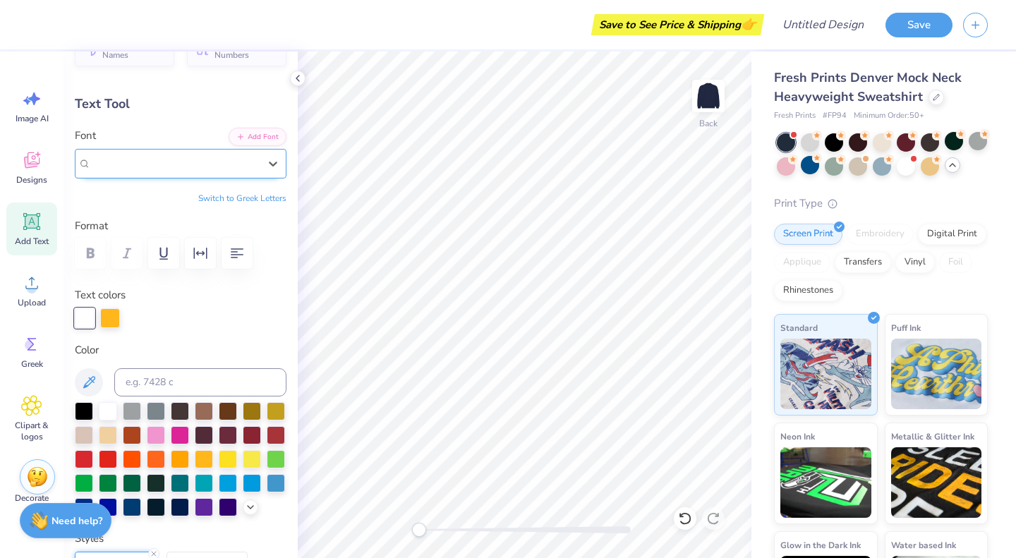
click at [161, 161] on span "Greek" at bounding box center [149, 163] width 24 height 13
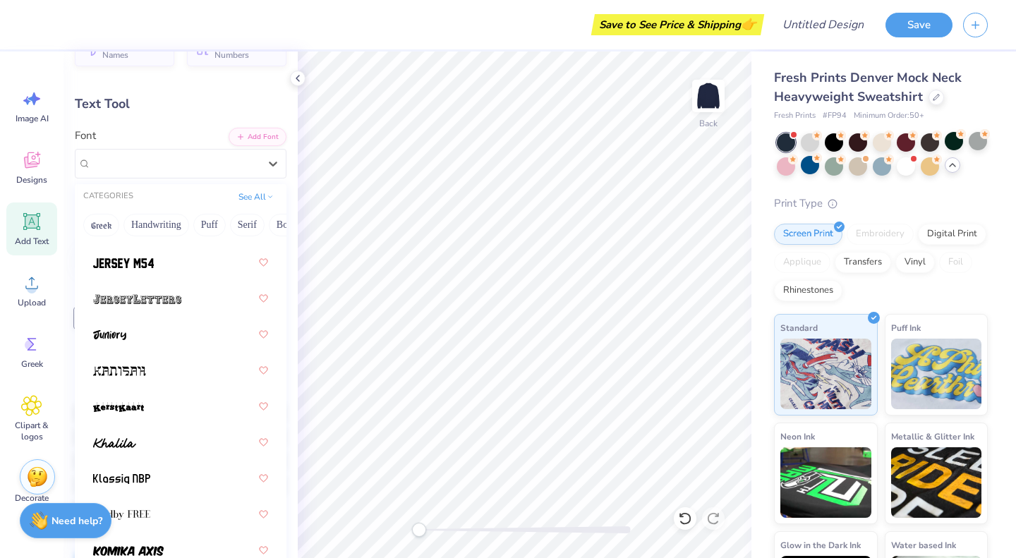
scroll to position [5488, 0]
click at [131, 265] on img at bounding box center [123, 262] width 61 height 10
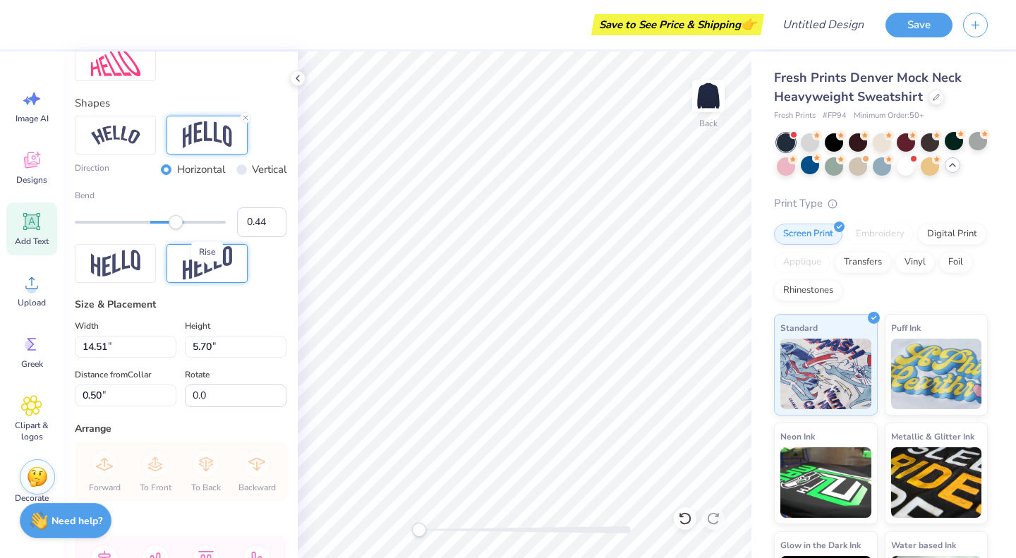
scroll to position [855, 0]
drag, startPoint x: 122, startPoint y: 372, endPoint x: 44, endPoint y: 375, distance: 77.7
click at [44, 375] on div "Save to See Price & Shipping 👉 Design Title Save Image AI Designs Add Text Uplo…" at bounding box center [508, 279] width 1016 height 558
type input "12.44"
type input "5.68"
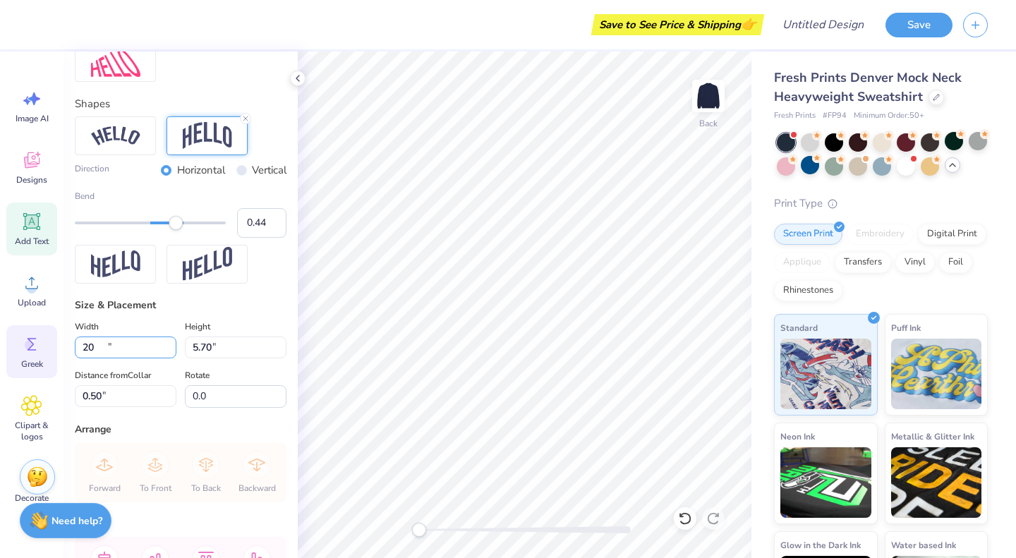
type input "0.93"
drag, startPoint x: 116, startPoint y: 368, endPoint x: 27, endPoint y: 367, distance: 88.9
click at [27, 367] on div "Save to See Price & Shipping 👉 Design Title Save Image AI Designs Add Text Uplo…" at bounding box center [508, 279] width 1016 height 558
type input "15.00"
type input "6.85"
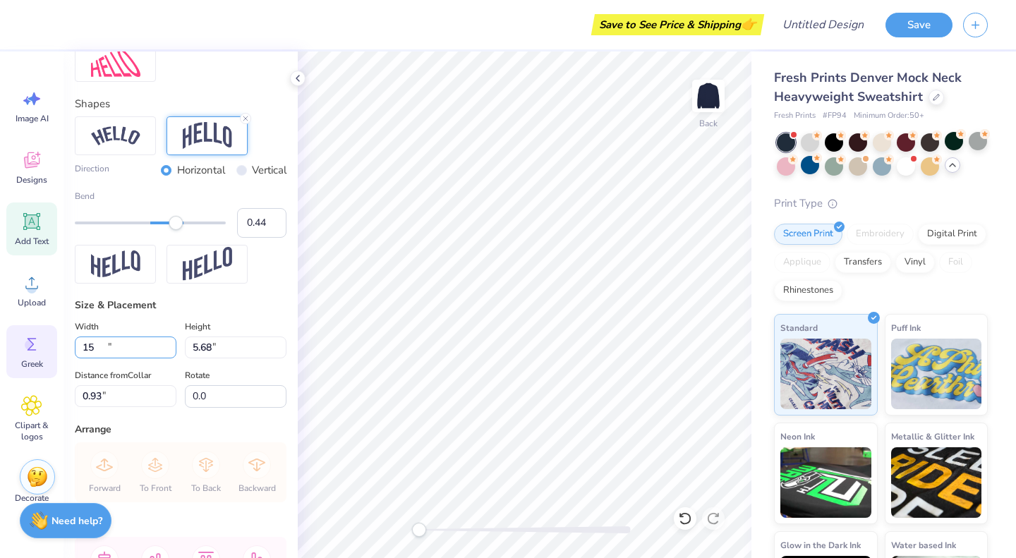
type input "0.50"
click at [172, 313] on div "Size & Placement" at bounding box center [181, 305] width 212 height 15
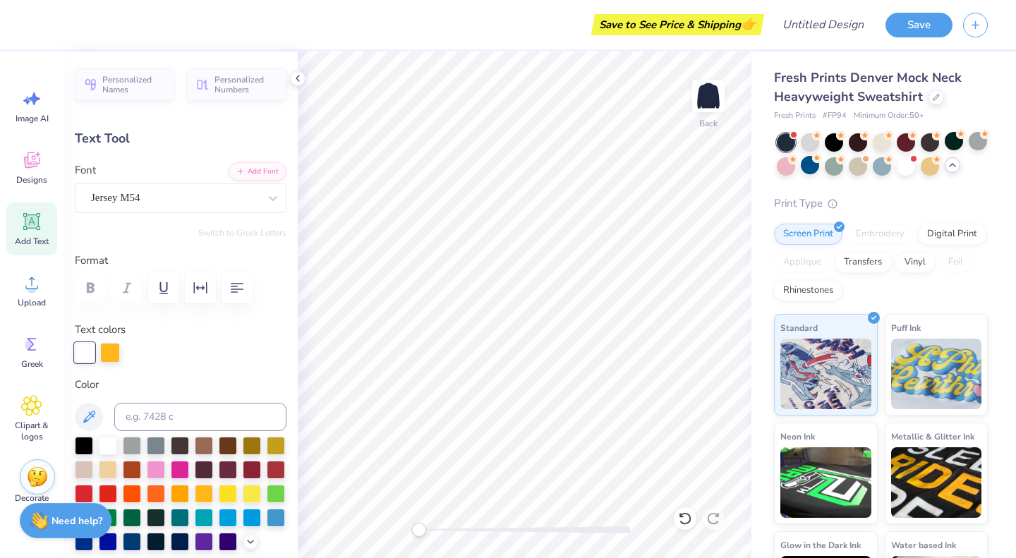
scroll to position [1, 0]
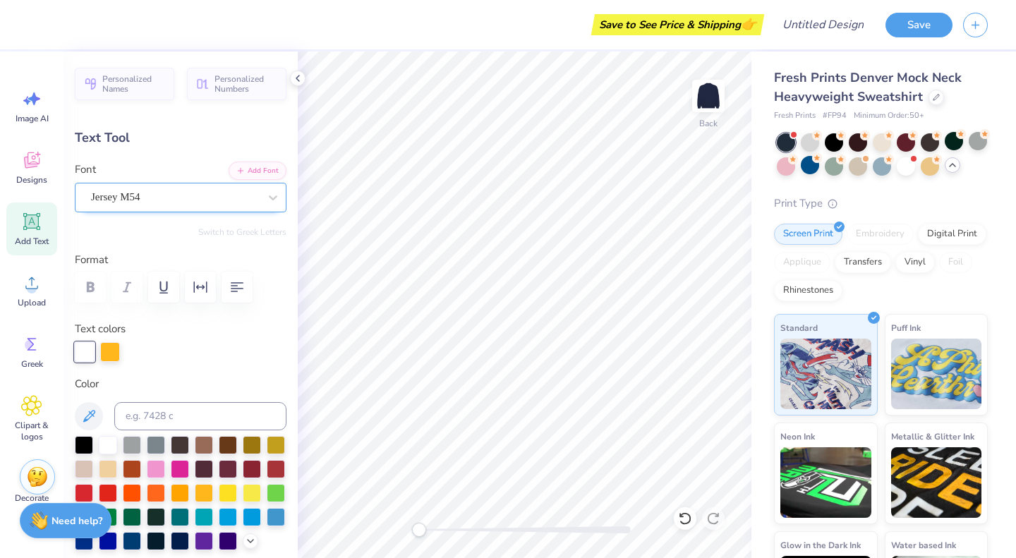
type input "13.86"
type input "6.33"
type input "1.02"
click at [28, 226] on icon at bounding box center [31, 221] width 13 height 13
type input "5.84"
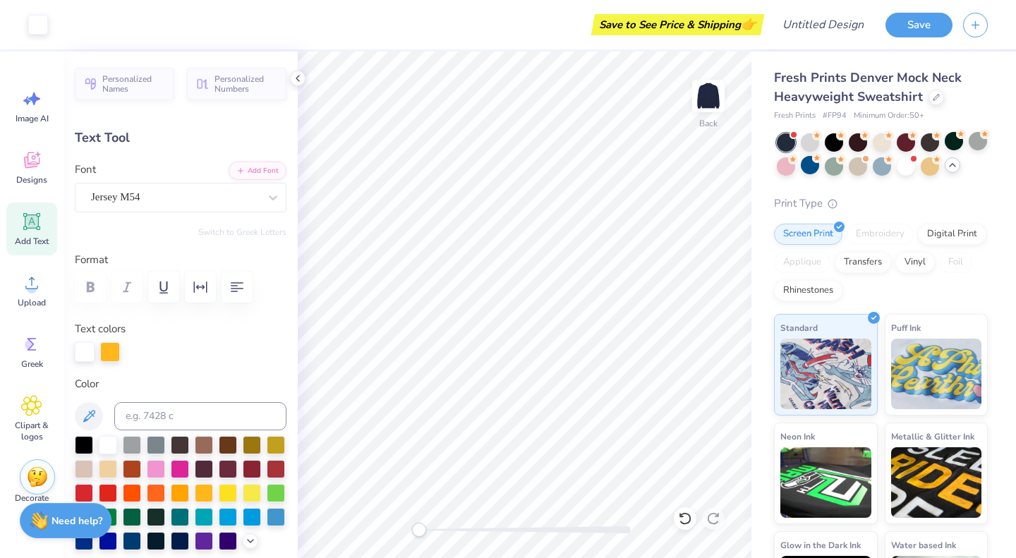
type input "1.69"
type input "9.15"
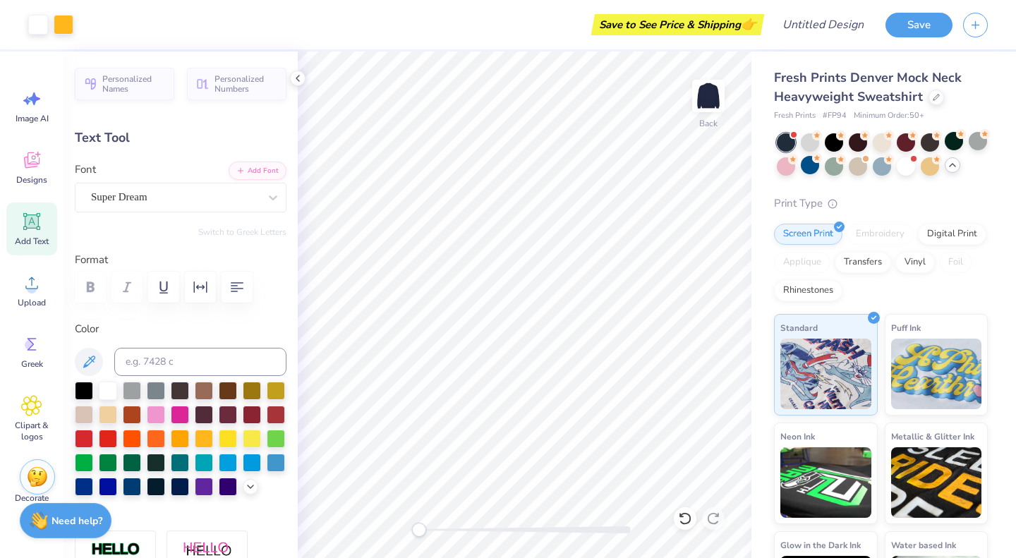
click at [34, 229] on icon at bounding box center [31, 221] width 21 height 21
type textarea "CHEERLEADING"
click at [214, 197] on div "Super Dream" at bounding box center [175, 197] width 171 height 22
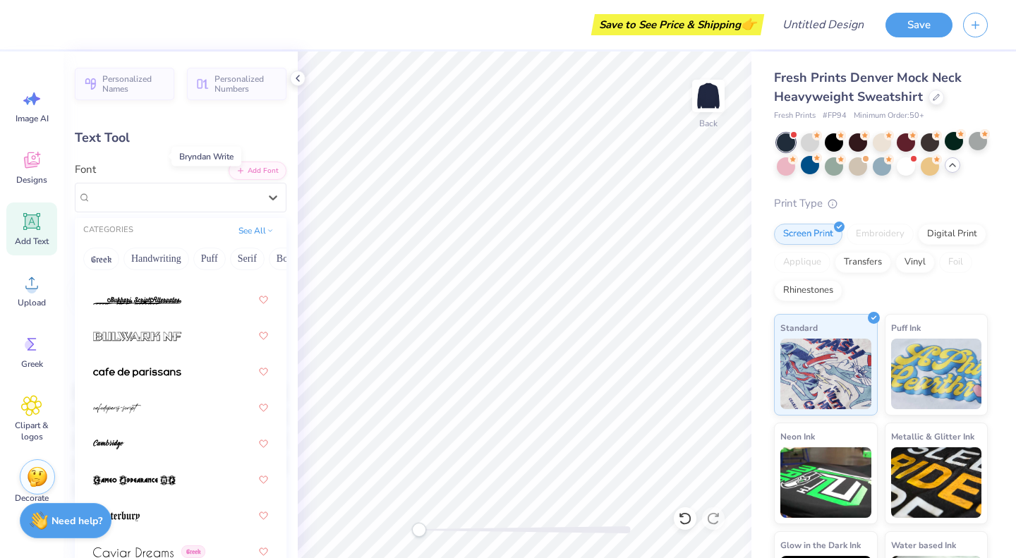
scroll to position [1921, 0]
click at [180, 367] on span at bounding box center [137, 372] width 88 height 15
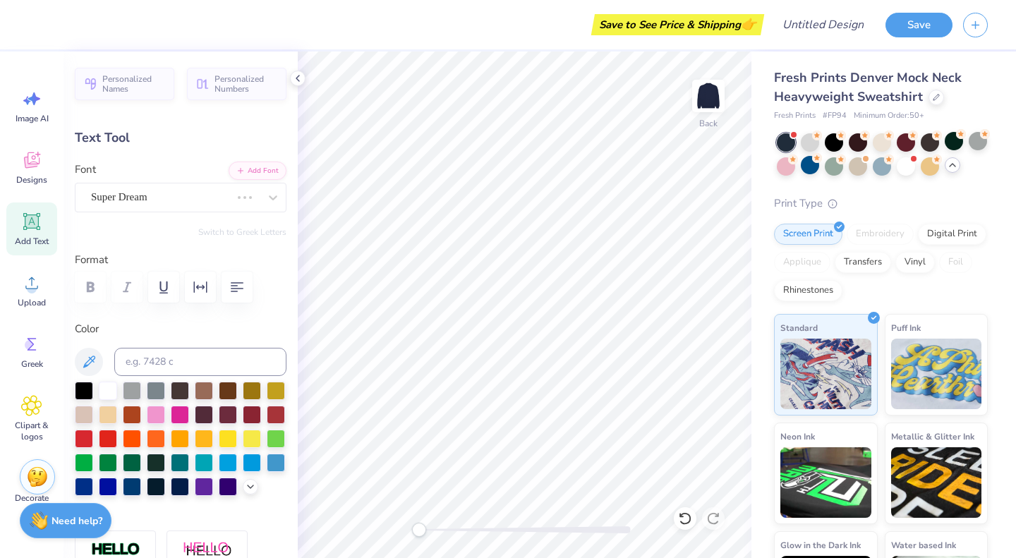
scroll to position [11, 6]
click at [195, 195] on div "[GEOGRAPHIC_DATA]-sans" at bounding box center [175, 197] width 171 height 22
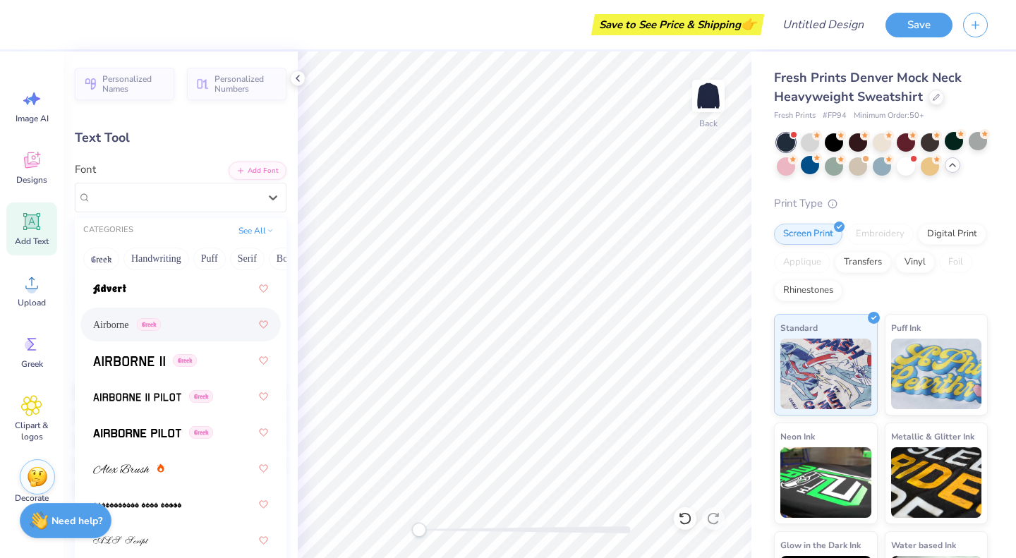
scroll to position [313, 0]
click at [122, 320] on span "Airborne" at bounding box center [111, 325] width 36 height 15
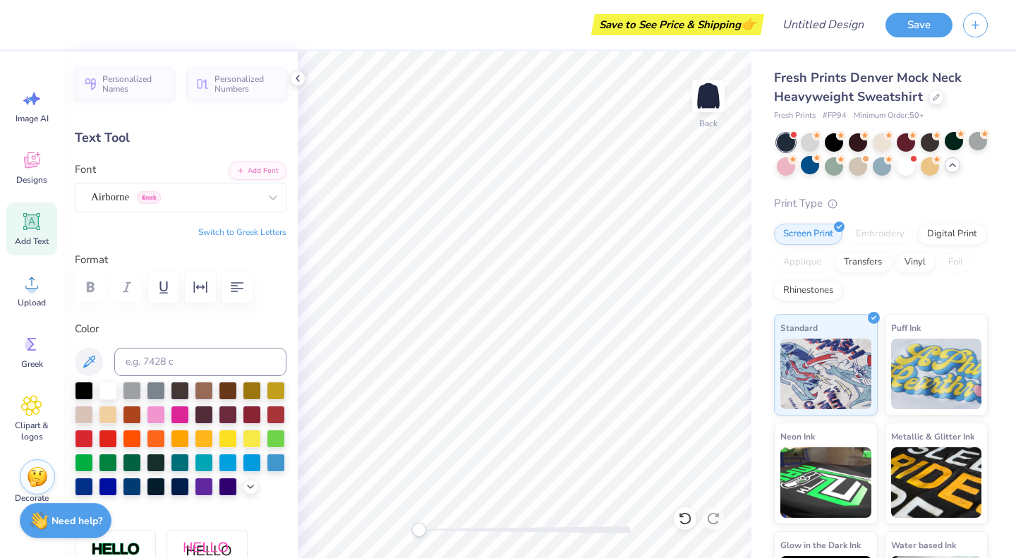
scroll to position [11, 1]
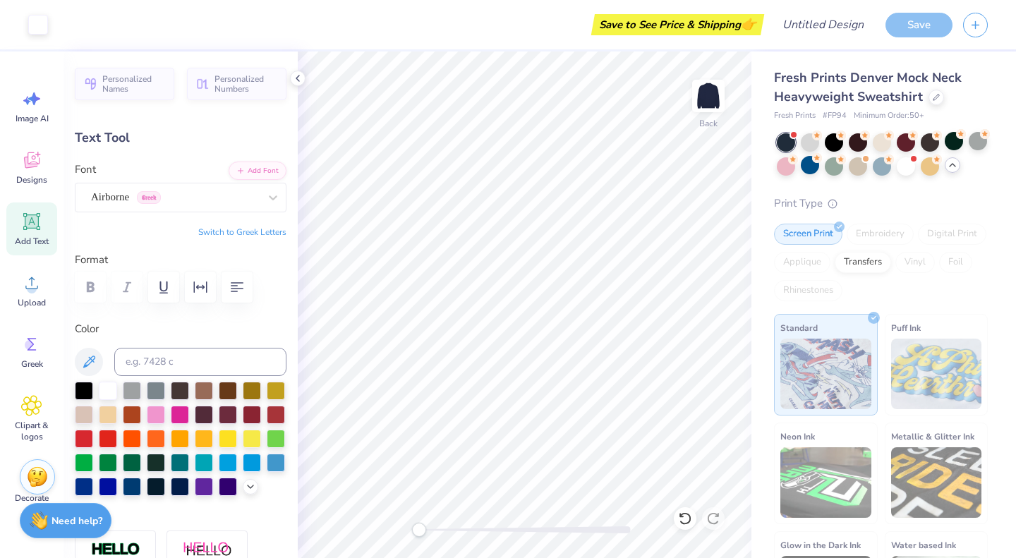
type input "16.27"
type input "1.71"
type input "9.14"
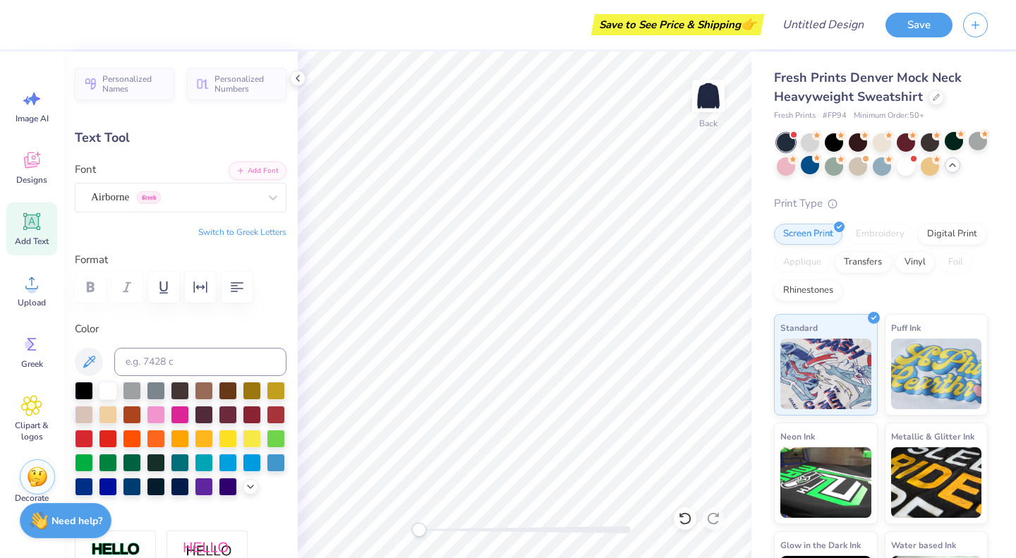
type input "10.99"
type input "1.16"
type input "9.70"
type input "8.77"
type input "0.92"
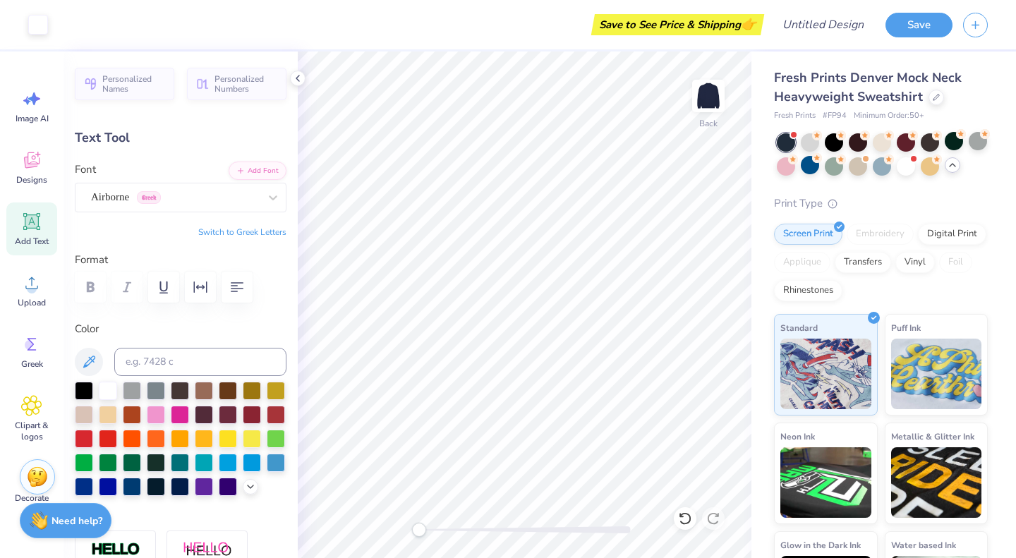
type input "8.40"
click at [26, 229] on icon at bounding box center [31, 221] width 17 height 17
type input "5.84"
type input "1.69"
type input "9.15"
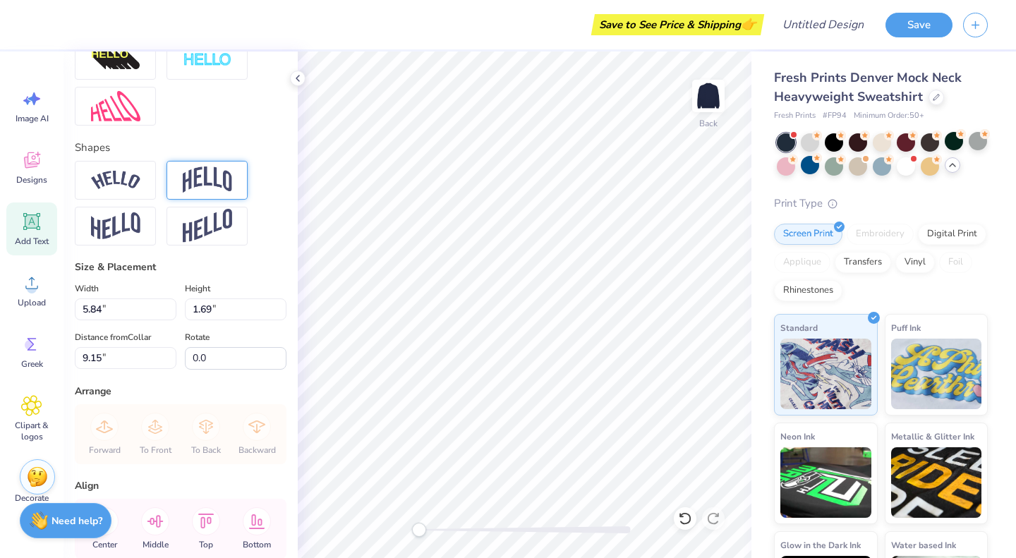
scroll to position [536, 0]
type textarea "TEAM 112"
click at [221, 194] on img at bounding box center [207, 180] width 49 height 27
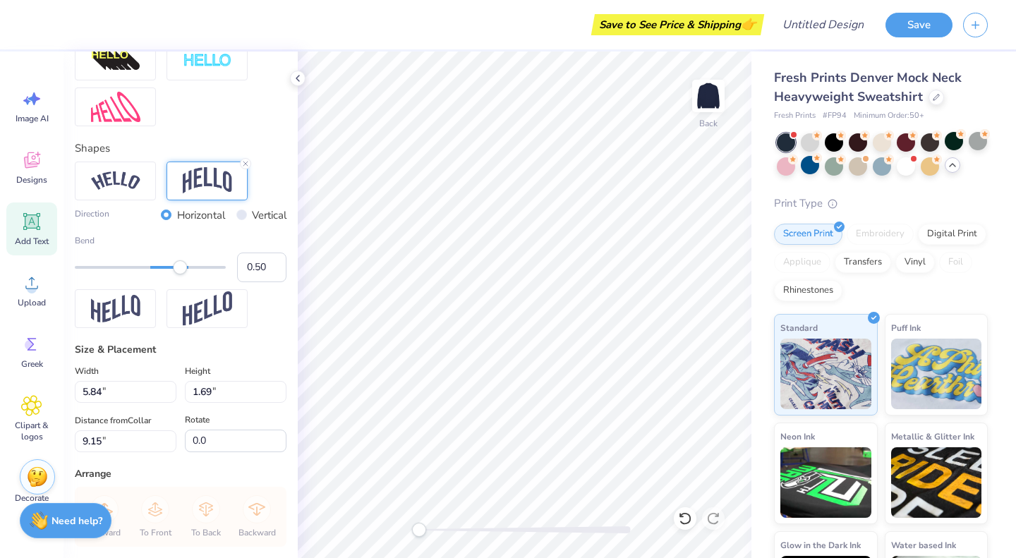
type input "10.47"
type input "3.76"
type input "10.16"
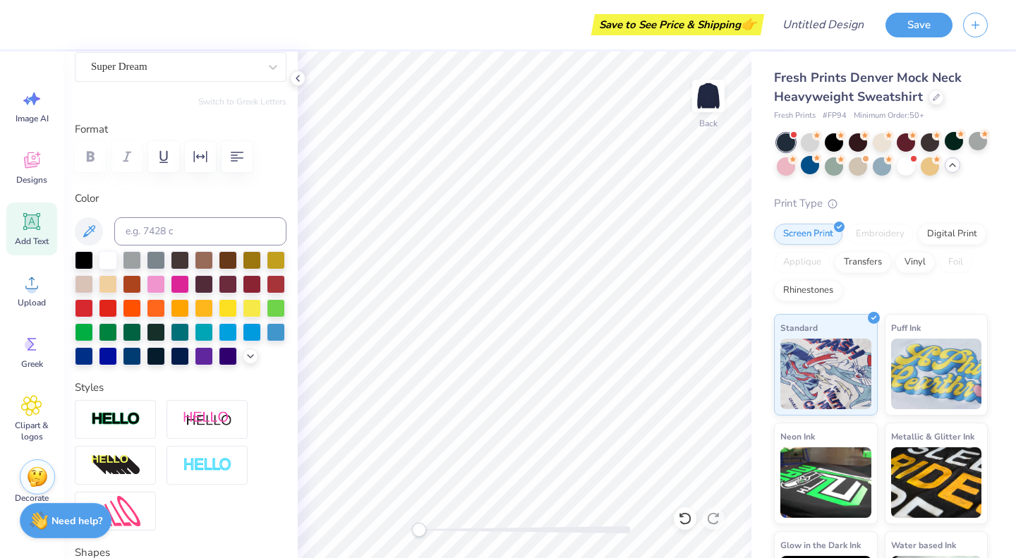
scroll to position [0, 0]
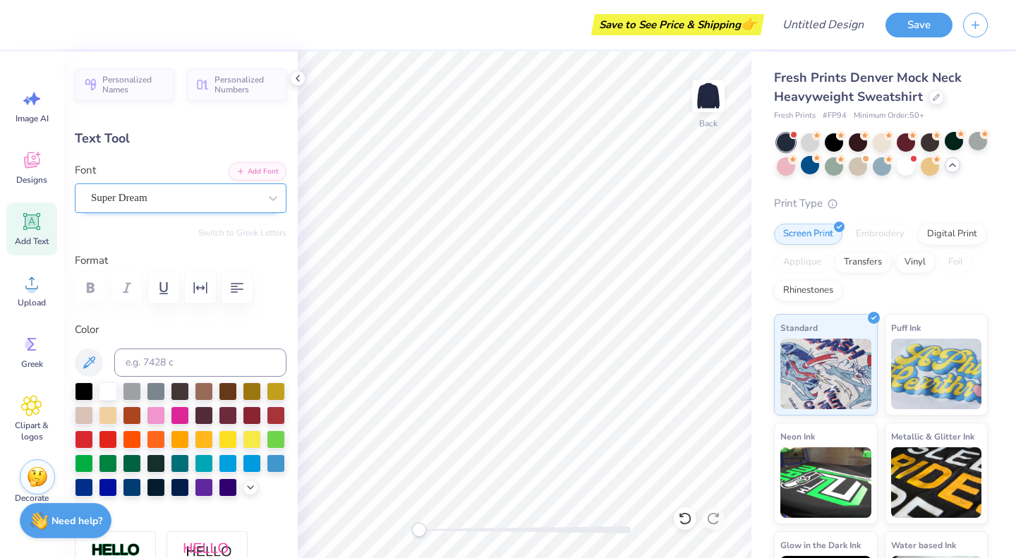
click at [198, 200] on div "Super Dream" at bounding box center [175, 198] width 171 height 22
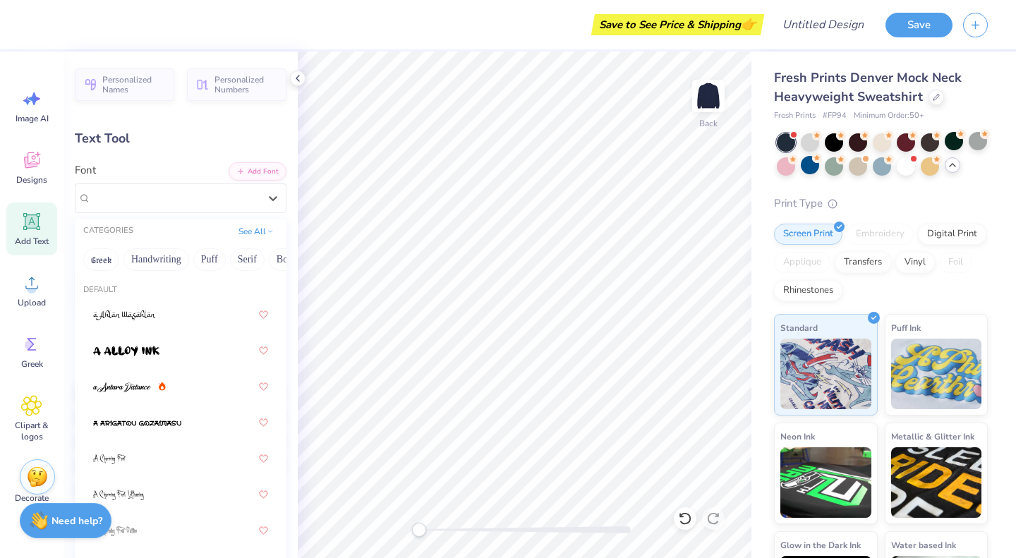
click at [184, 124] on div "Personalized Names Personalized Numbers Text Tool Add Font Font option Super Dr…" at bounding box center [180, 305] width 234 height 507
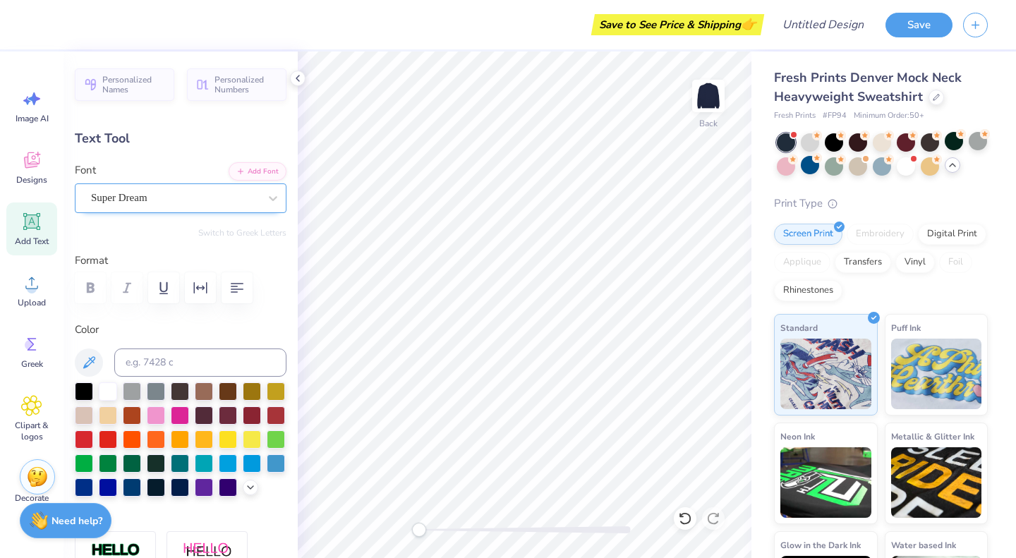
click at [201, 186] on div "Super Dream" at bounding box center [181, 198] width 212 height 30
click at [176, 197] on div "Super Dream" at bounding box center [175, 198] width 171 height 22
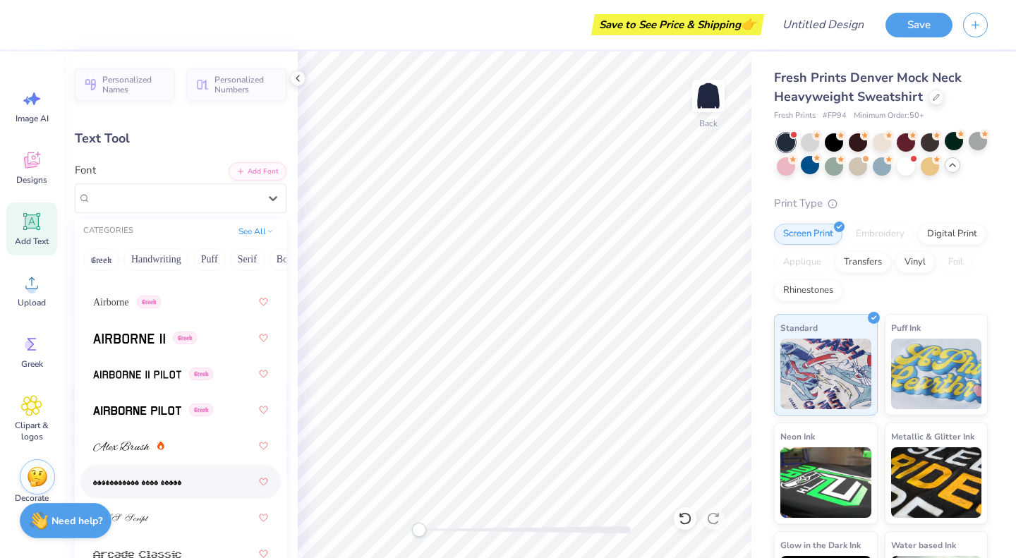
scroll to position [674, 0]
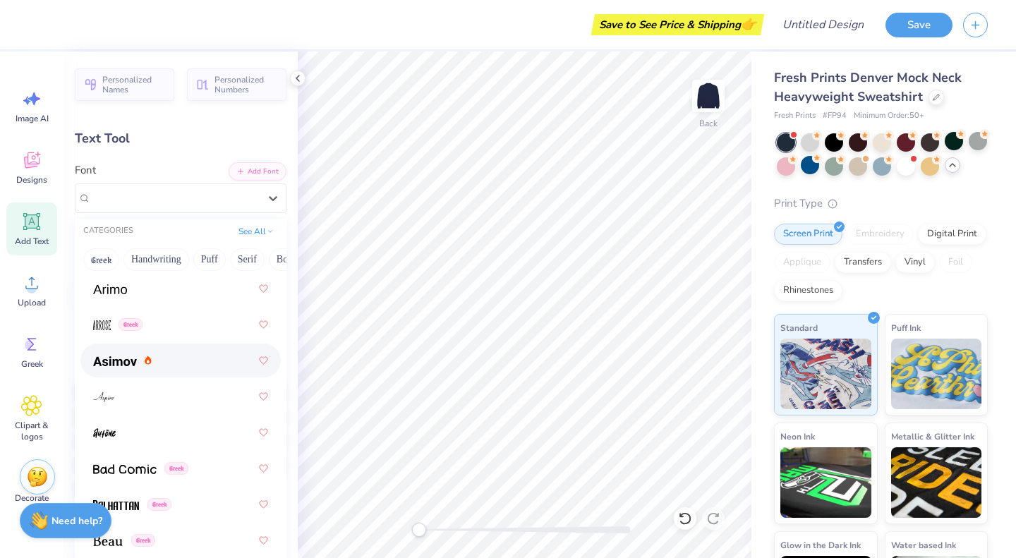
click at [125, 358] on img at bounding box center [115, 361] width 44 height 10
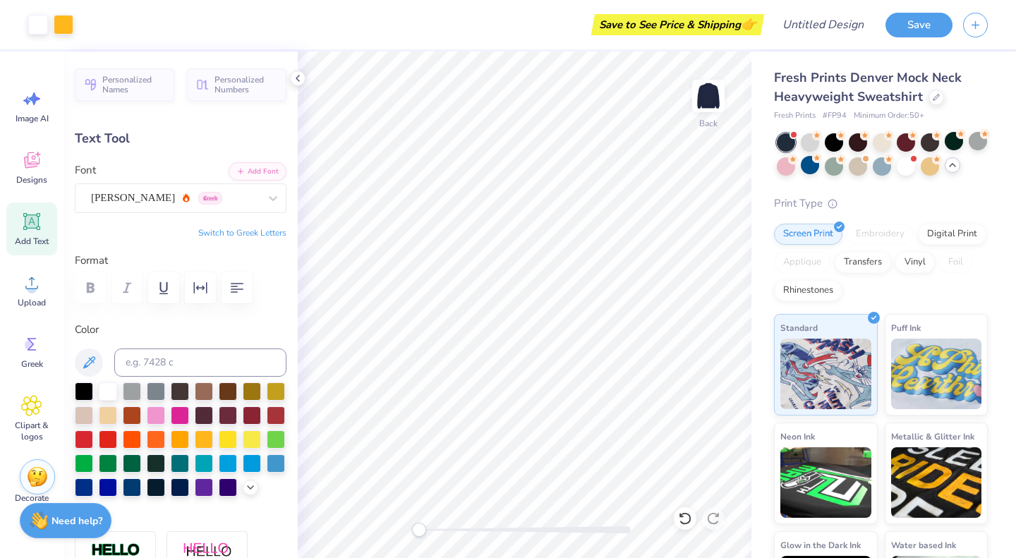
type input "4.49"
type input "1.61"
type input "12.44"
click at [27, 231] on icon at bounding box center [31, 221] width 21 height 21
type input "5.84"
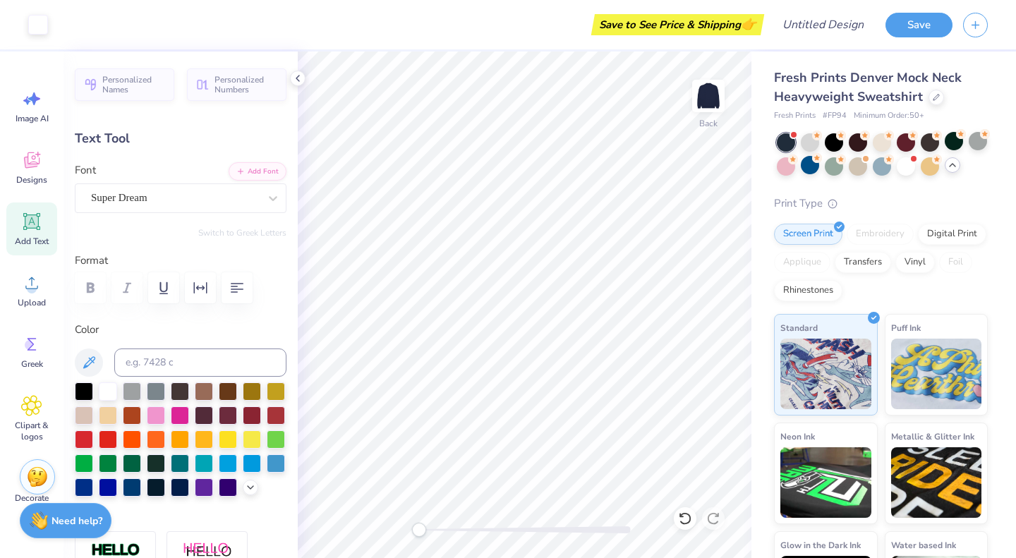
type input "1.69"
type input "9.15"
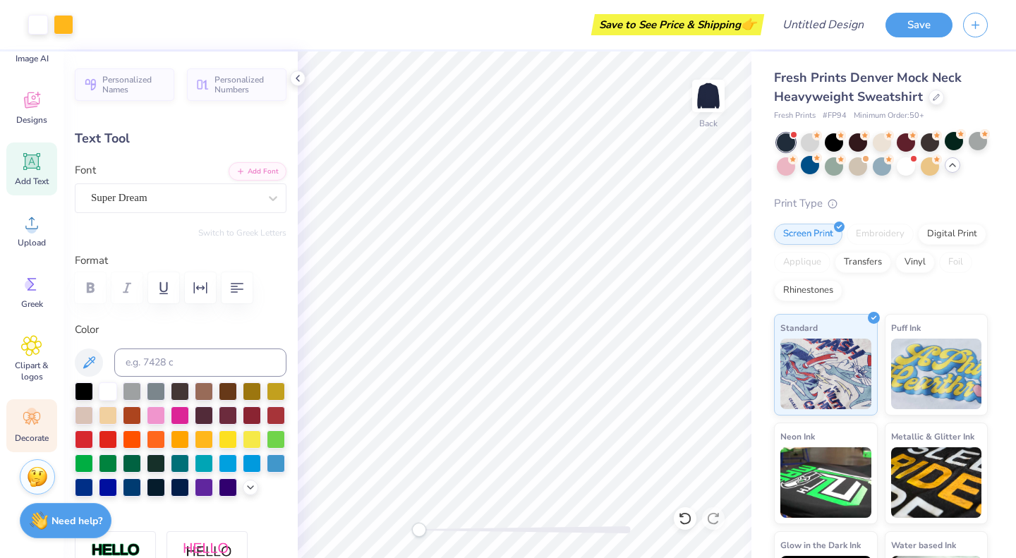
click at [31, 425] on icon at bounding box center [31, 418] width 21 height 21
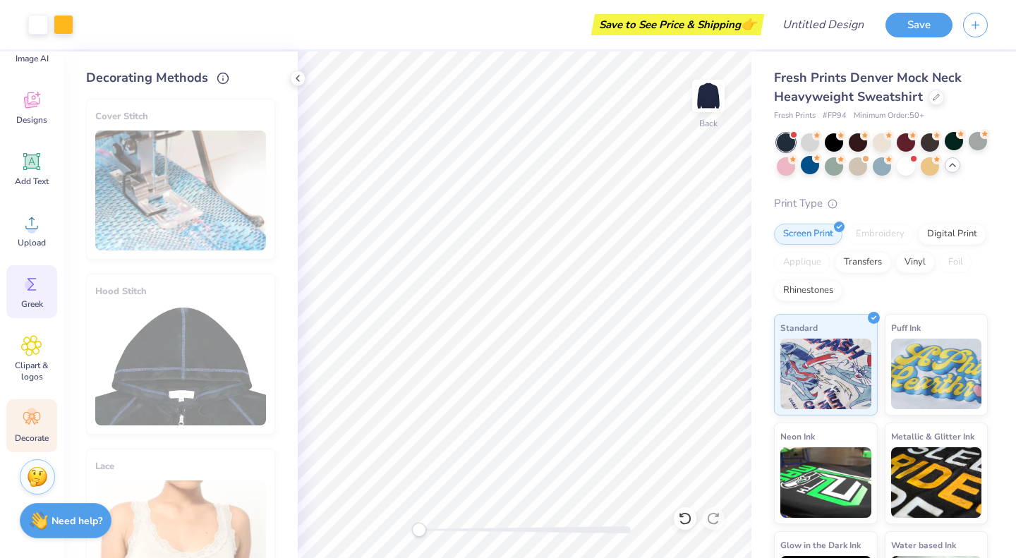
scroll to position [0, 0]
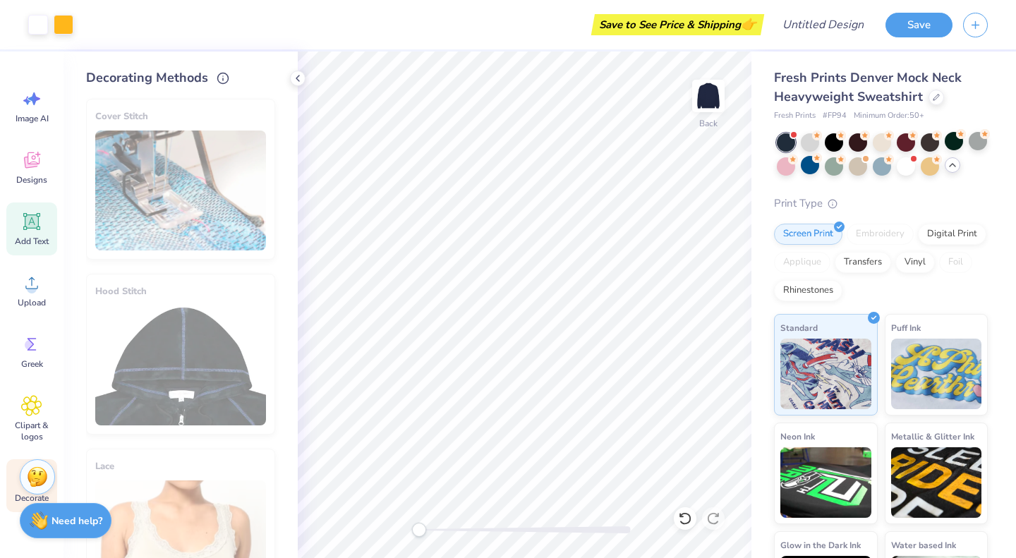
click at [35, 223] on icon at bounding box center [31, 221] width 13 height 13
